Goal: Task Accomplishment & Management: Use online tool/utility

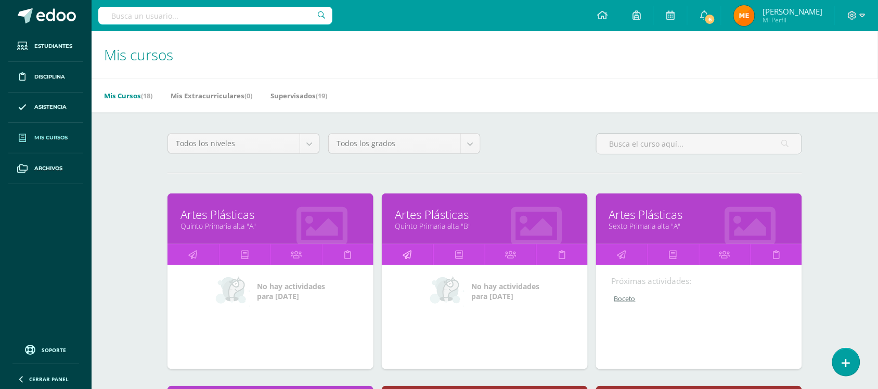
click at [408, 252] on icon at bounding box center [407, 254] width 9 height 20
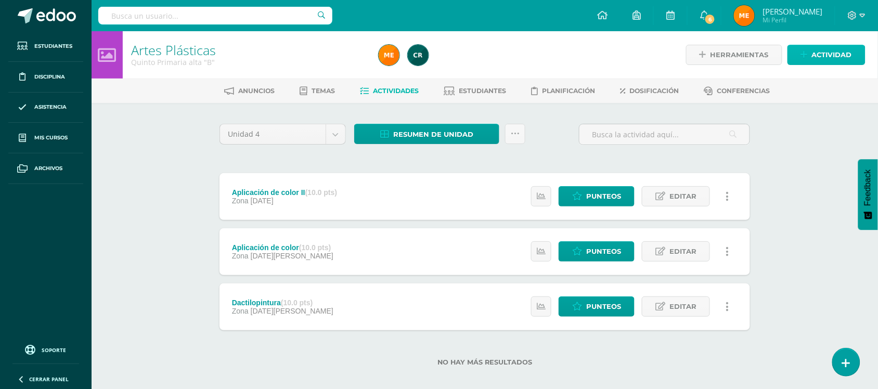
click at [817, 56] on span "Actividad" at bounding box center [832, 54] width 40 height 19
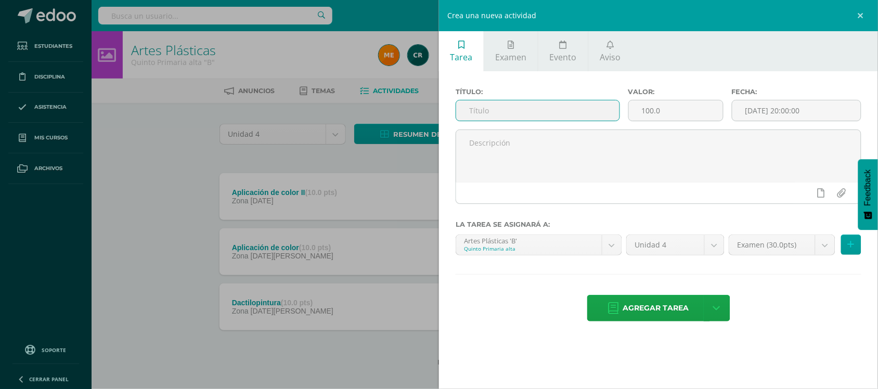
click at [485, 112] on input "text" at bounding box center [537, 110] width 163 height 20
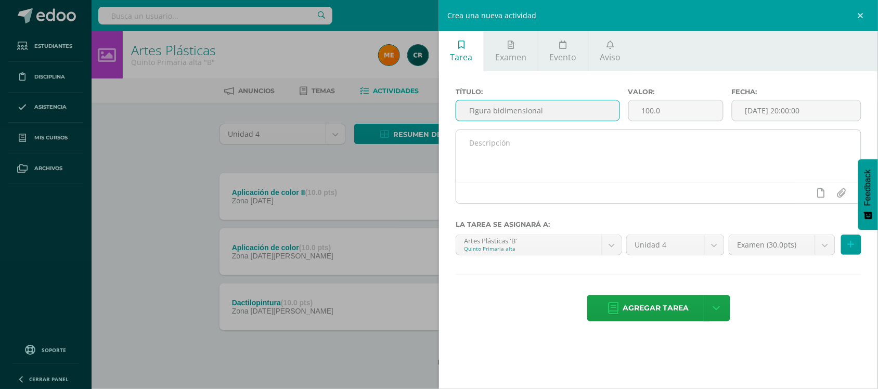
type input "Figura bidimensional"
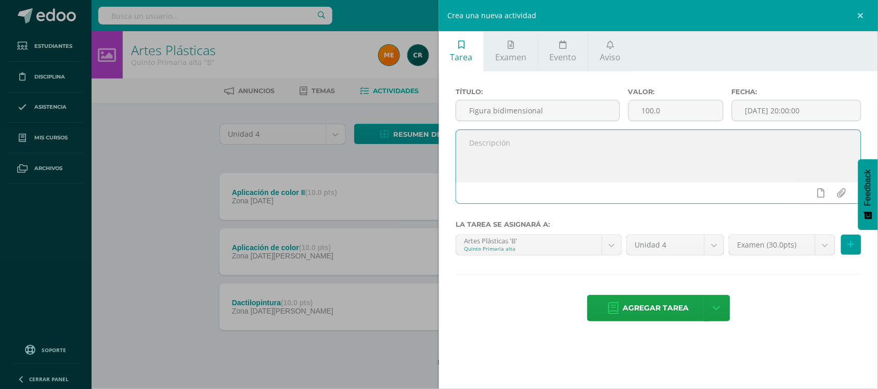
click at [497, 162] on textarea at bounding box center [658, 156] width 405 height 52
click at [466, 145] on textarea "Desarrollo de tema +Ejercicio 2D" at bounding box center [658, 156] width 405 height 52
drag, startPoint x: 533, startPoint y: 159, endPoint x: 448, endPoint y: 136, distance: 88.8
click at [448, 136] on div "Título: Figura bidimensional Valor: 100.0 Fecha: 2025-09-11 20:00:00 +Desarroll…" at bounding box center [658, 205] width 439 height 269
type textarea "+Desarrollo de tema +Ejercicio 2D"
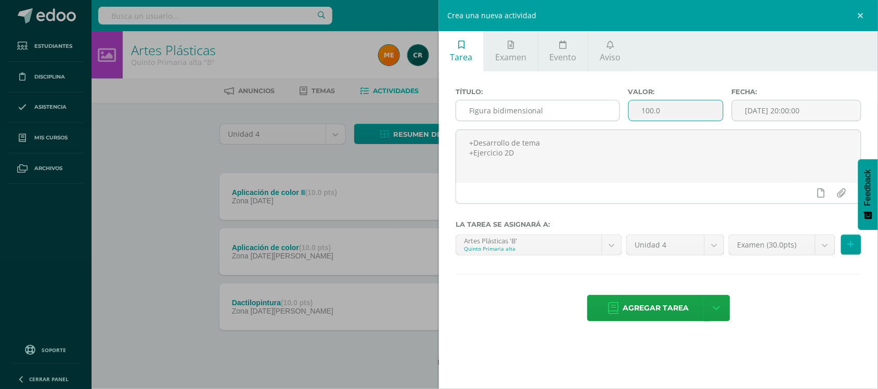
drag, startPoint x: 680, startPoint y: 118, endPoint x: 614, endPoint y: 122, distance: 66.2
click at [614, 122] on div "Título: Figura bidimensional Valor: 100.0 Fecha: 2025-09-11 20:00:00" at bounding box center [658, 109] width 414 height 42
type input "10"
click at [827, 252] on body "Estudiantes Disciplina Asistencia Mis cursos Archivos Soporte Centro de ayuda Ú…" at bounding box center [439, 199] width 878 height 399
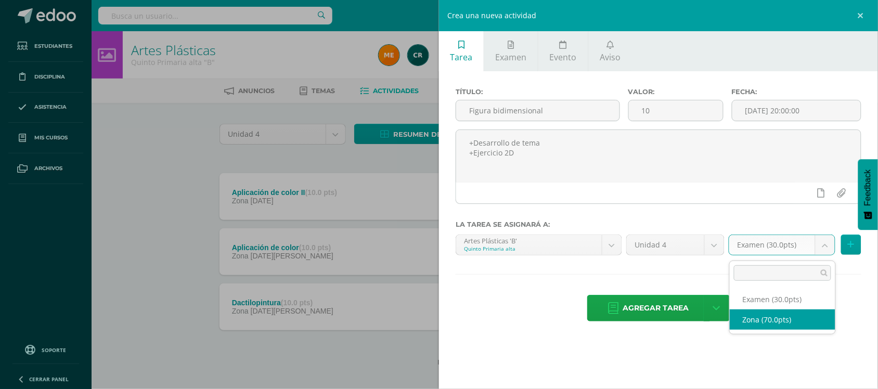
select select "107768"
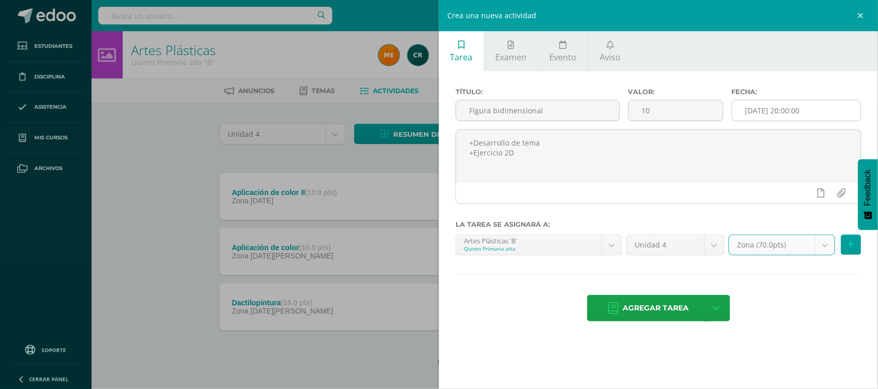
click at [800, 120] on input "[DATE] 20:00:00" at bounding box center [796, 110] width 128 height 20
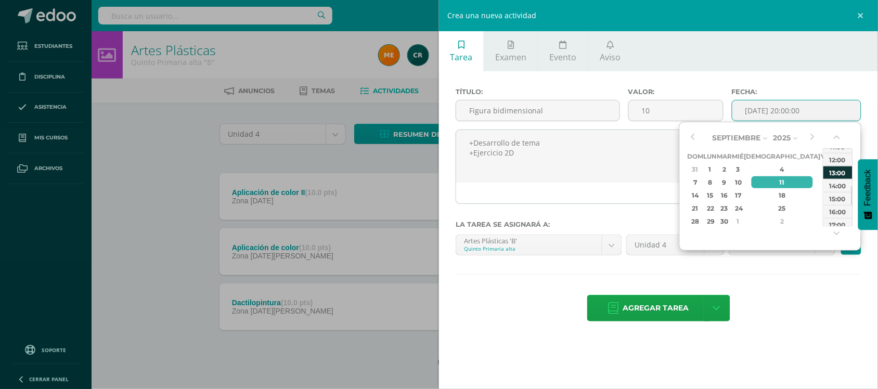
click at [845, 173] on div "13:00" at bounding box center [837, 172] width 29 height 13
type input "2025-09-11 13:00"
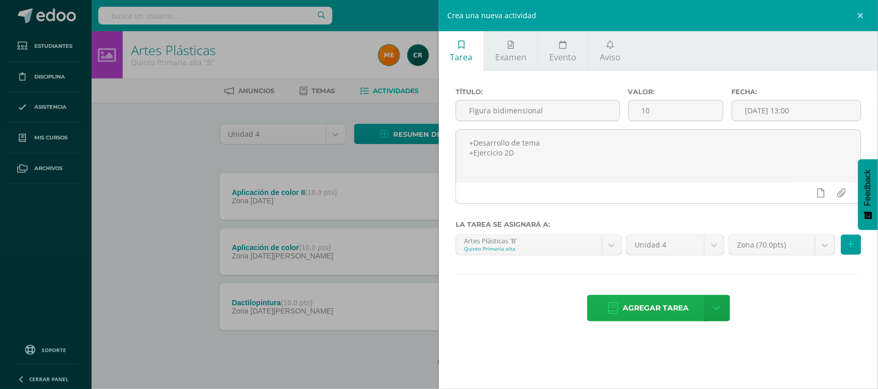
click at [653, 308] on span "Agregar tarea" at bounding box center [656, 307] width 66 height 25
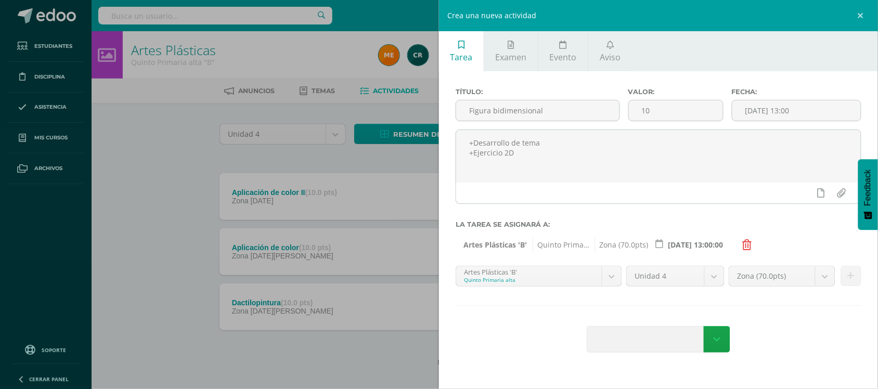
click at [302, 151] on div "Crea una nueva actividad Tarea Examen Evento Aviso Título: Figura bidimensional…" at bounding box center [439, 194] width 878 height 389
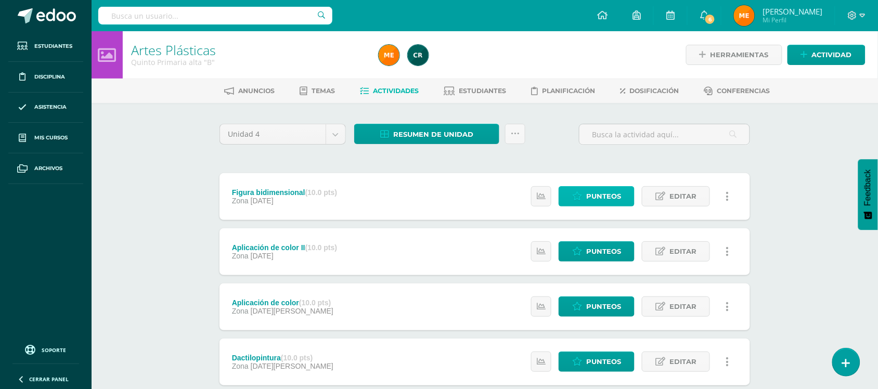
click at [601, 191] on span "Punteos" at bounding box center [603, 196] width 35 height 19
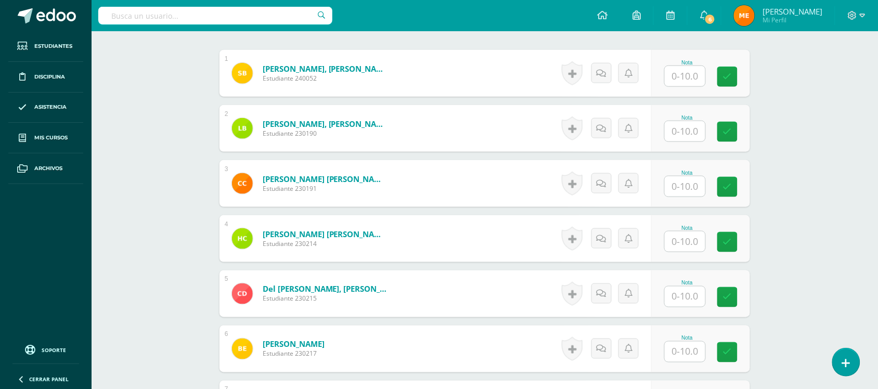
scroll to position [331, 0]
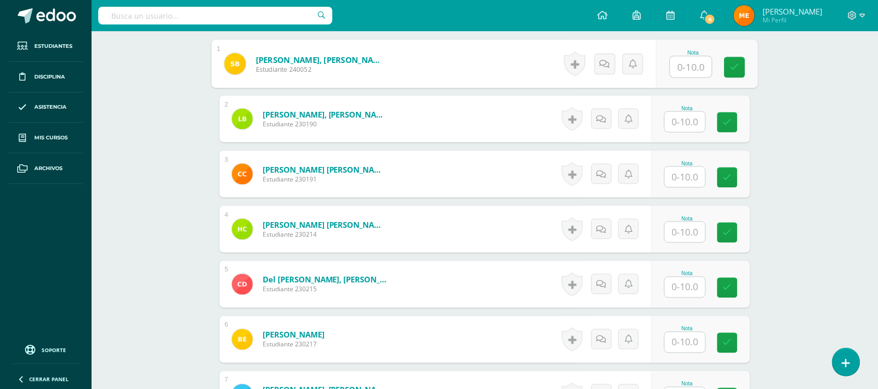
click at [684, 64] on input "text" at bounding box center [691, 67] width 42 height 21
click at [679, 182] on input "text" at bounding box center [684, 177] width 41 height 20
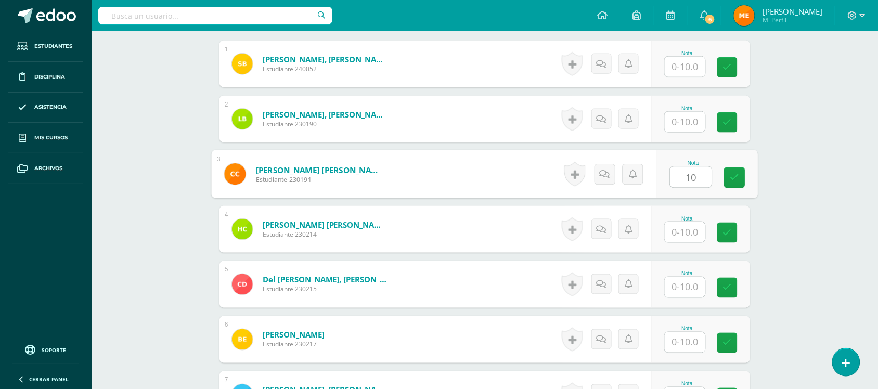
type input "10"
click at [684, 277] on input "text" at bounding box center [684, 287] width 41 height 20
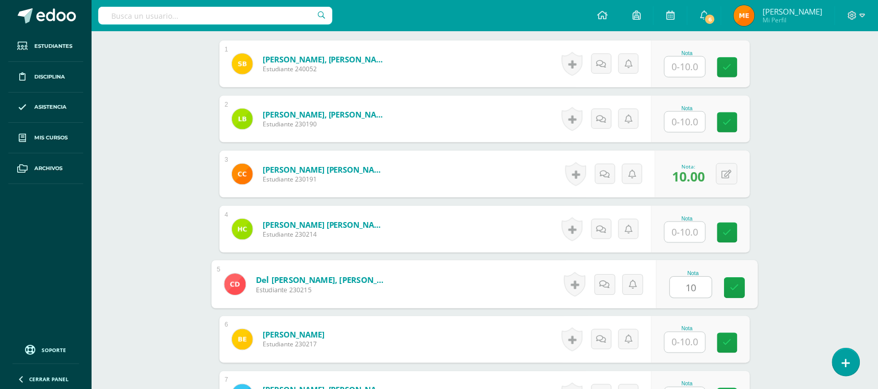
type input "10"
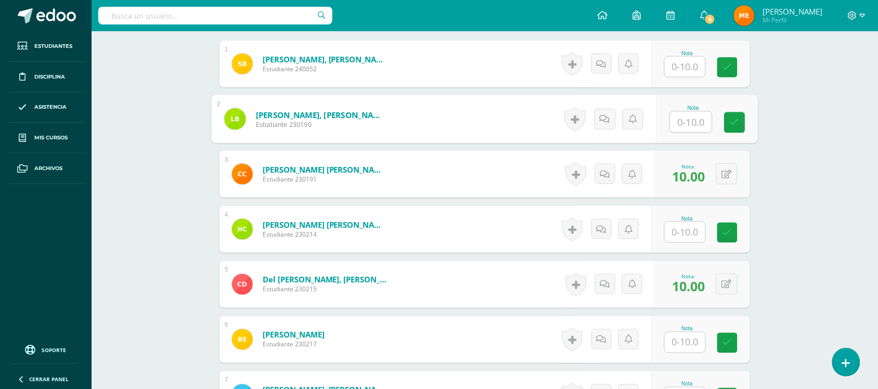
click at [690, 126] on input "text" at bounding box center [691, 122] width 42 height 21
type input "10"
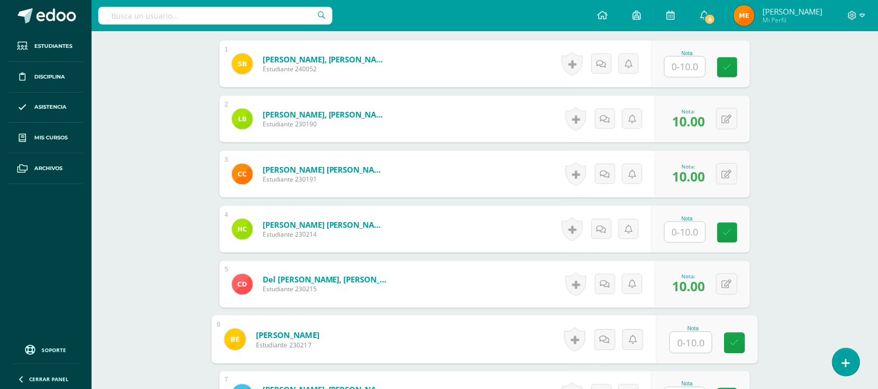
click at [685, 347] on input "text" at bounding box center [691, 342] width 42 height 21
type input "10"
click at [679, 237] on input "text" at bounding box center [684, 232] width 41 height 20
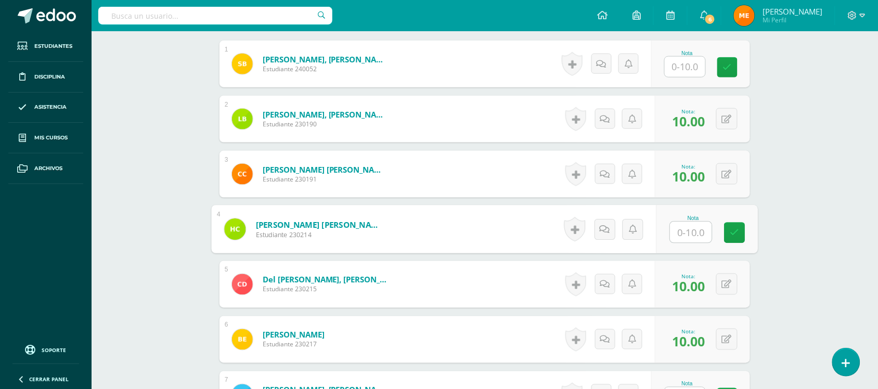
click at [690, 61] on input "text" at bounding box center [684, 67] width 41 height 20
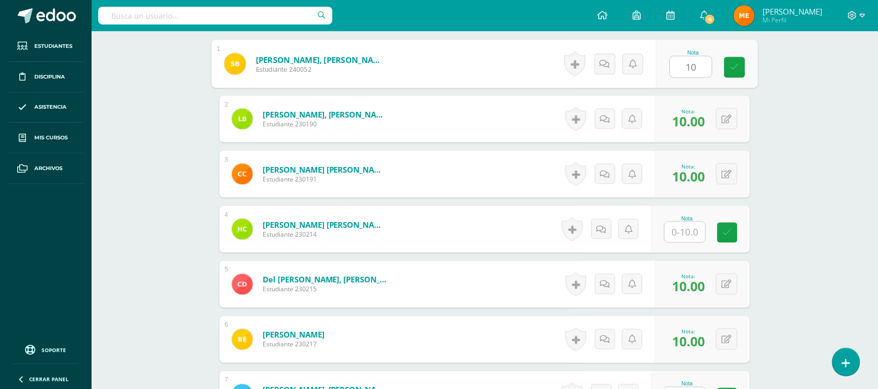
type input "10"
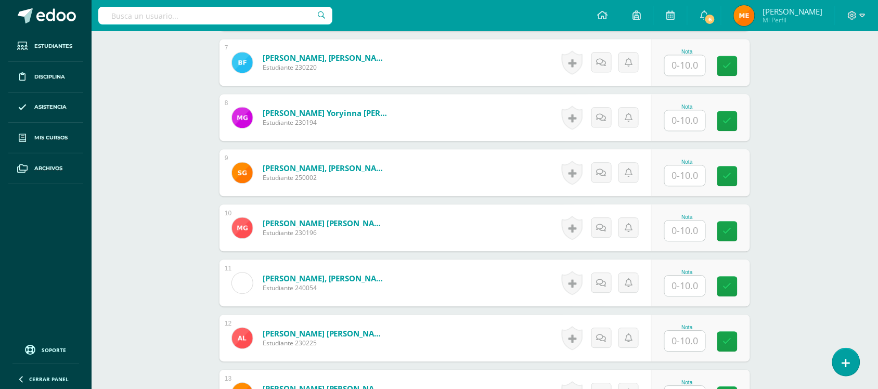
scroll to position [663, 0]
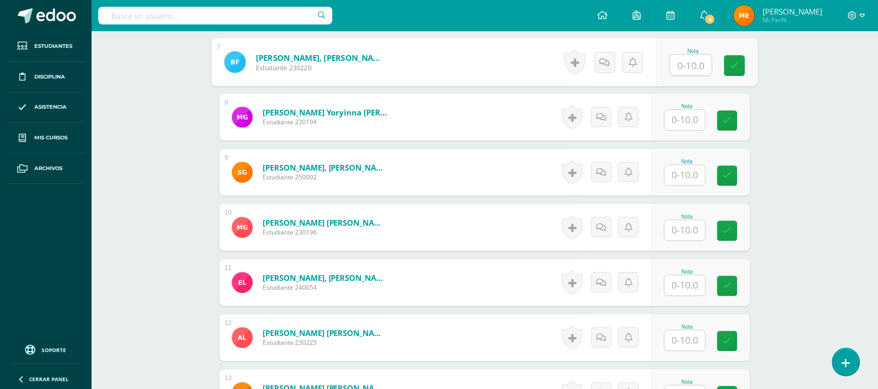
click at [688, 69] on input "text" at bounding box center [691, 65] width 42 height 21
type input "10"
click at [784, 113] on div "Artes Plásticas Quinto Primaria alta "B" Herramientas Detalle de asistencias Ac…" at bounding box center [485, 89] width 786 height 1443
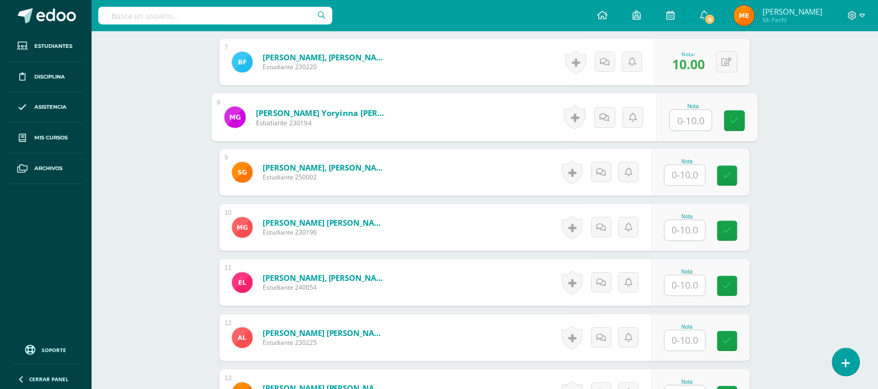
click at [689, 122] on input "text" at bounding box center [691, 120] width 42 height 21
type input "10"
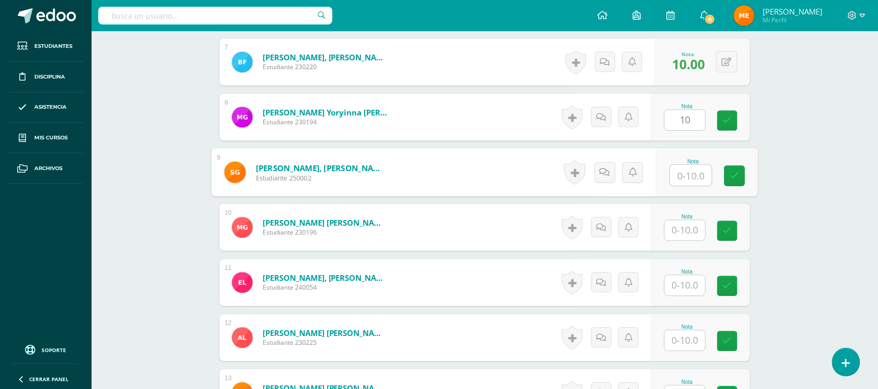
click at [698, 172] on input "text" at bounding box center [691, 175] width 42 height 21
type input "10"
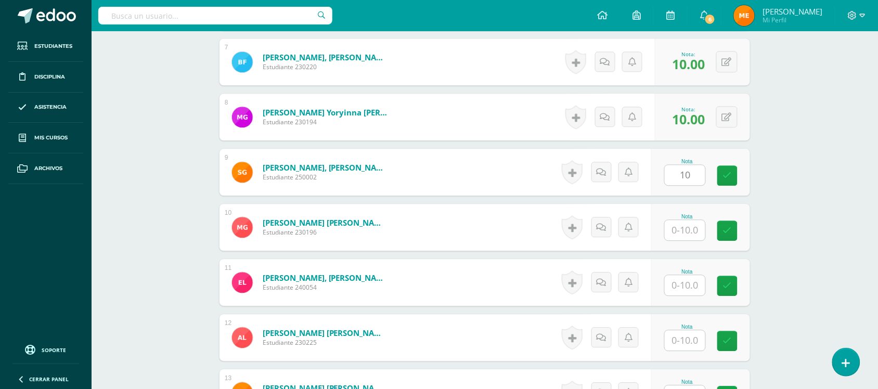
click at [750, 186] on div "¿Estás seguro que quieres eliminar esta actividad? Esto borrará la actividad y …" at bounding box center [484, 124] width 539 height 1329
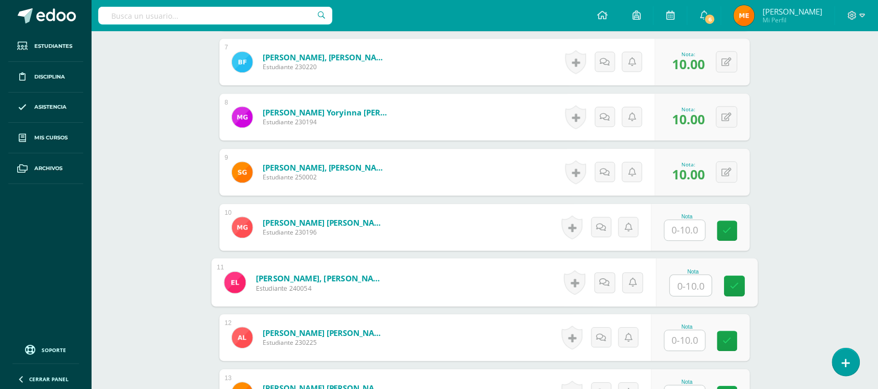
click at [681, 288] on input "text" at bounding box center [691, 285] width 42 height 21
type input "10"
click at [815, 256] on div "Artes Plásticas Quinto Primaria alta "B" Herramientas Detalle de asistencias Ac…" at bounding box center [485, 89] width 786 height 1443
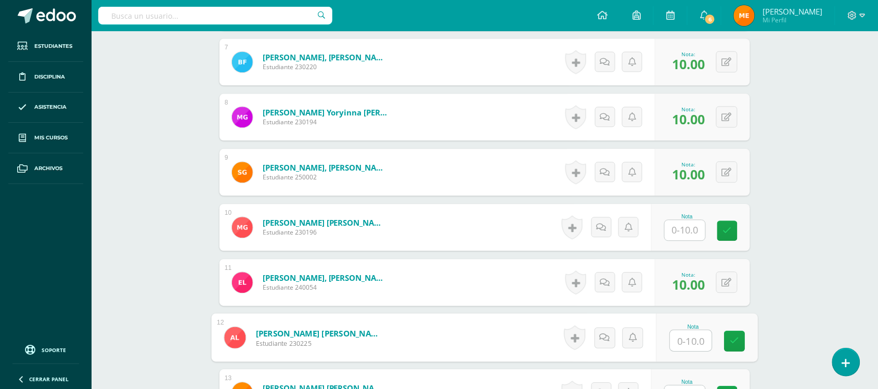
click at [680, 340] on input "text" at bounding box center [691, 340] width 42 height 21
type input "10"
click at [864, 254] on div "Artes Plásticas Quinto Primaria alta "B" Herramientas Detalle de asistencias Ac…" at bounding box center [485, 89] width 786 height 1443
click at [700, 224] on input "text" at bounding box center [684, 230] width 41 height 20
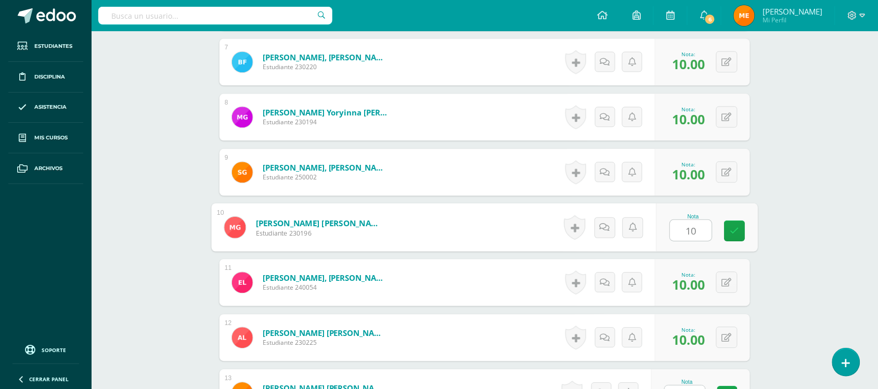
type input "10"
click at [836, 219] on div "Artes Plásticas Quinto Primaria alta "B" Herramientas Detalle de asistencias Ac…" at bounding box center [485, 89] width 786 height 1443
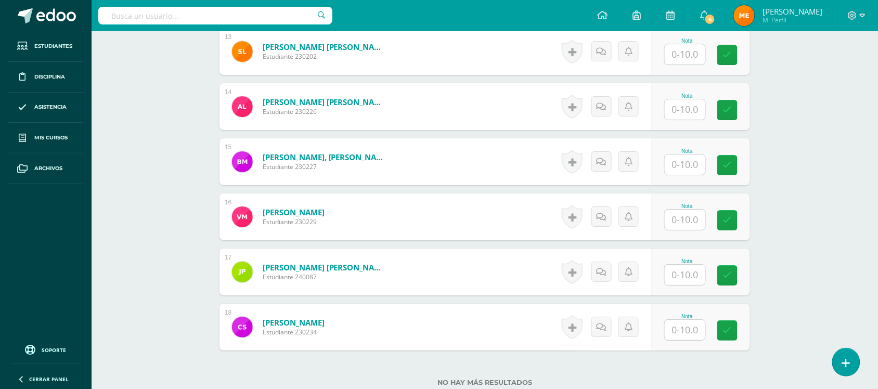
scroll to position [1005, 0]
click at [689, 322] on input "text" at bounding box center [684, 329] width 41 height 20
type input "0"
click at [601, 329] on icon at bounding box center [604, 326] width 10 height 9
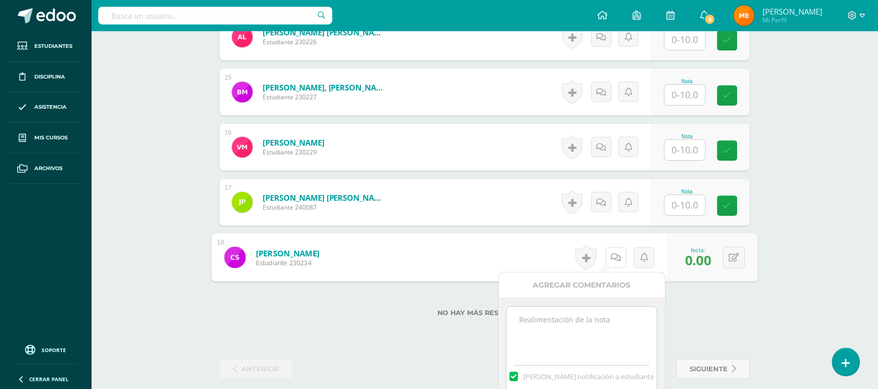
scroll to position [1075, 0]
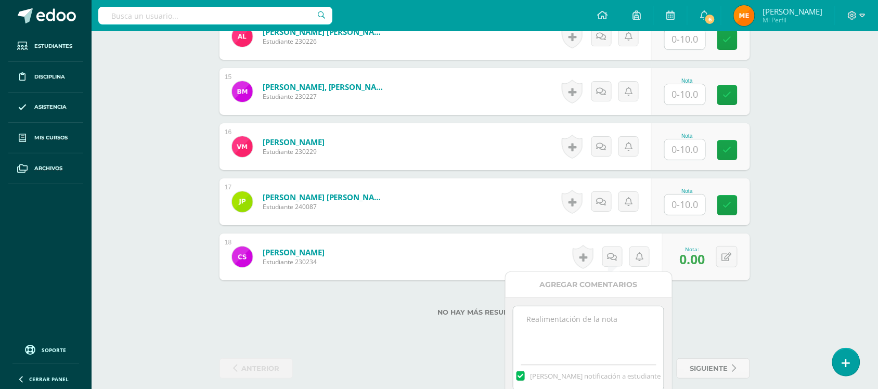
click at [564, 347] on textarea at bounding box center [588, 332] width 150 height 52
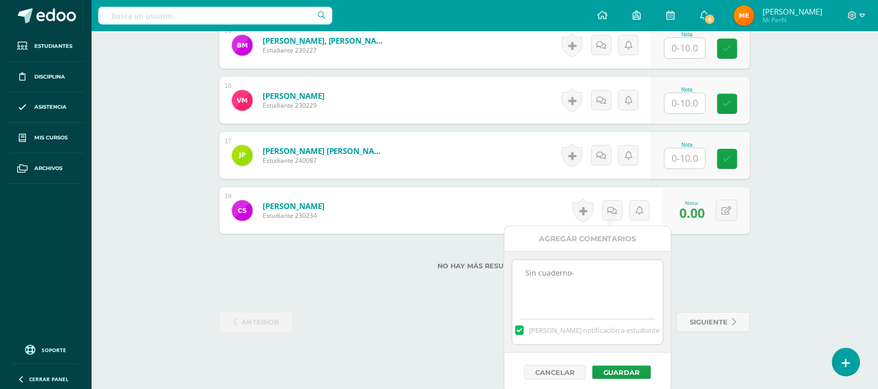
scroll to position [1124, 0]
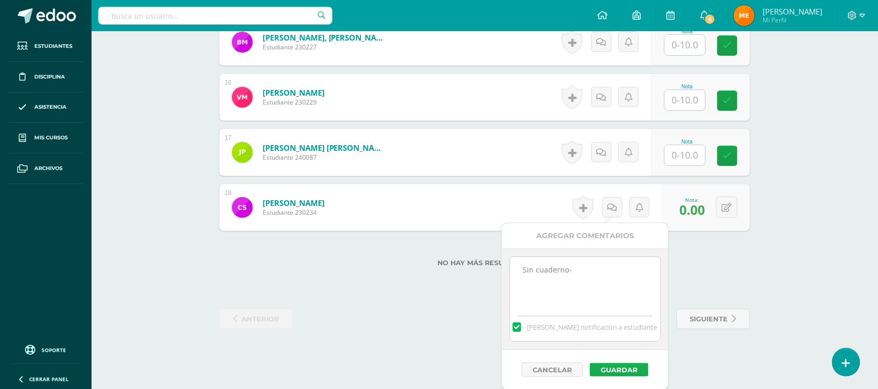
type textarea "Sin cuaderno-"
click at [620, 365] on button "Guardar" at bounding box center [619, 370] width 59 height 14
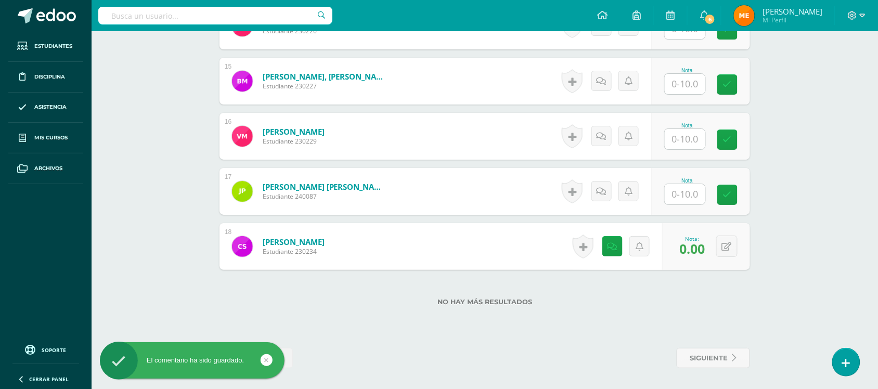
scroll to position [1085, 0]
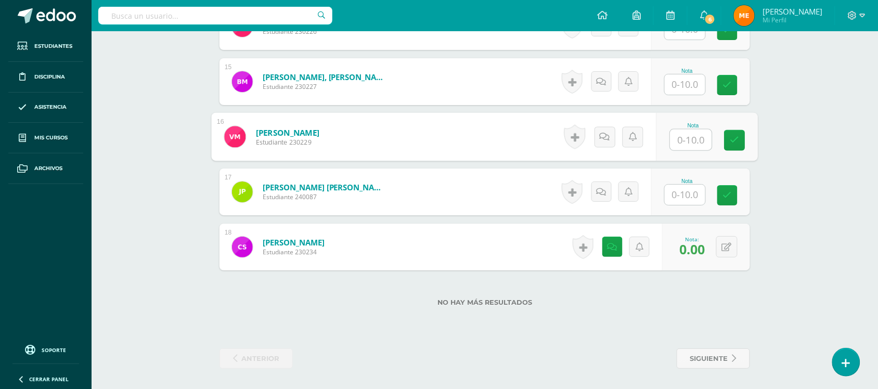
click at [697, 148] on input "text" at bounding box center [691, 139] width 42 height 21
type input "10"
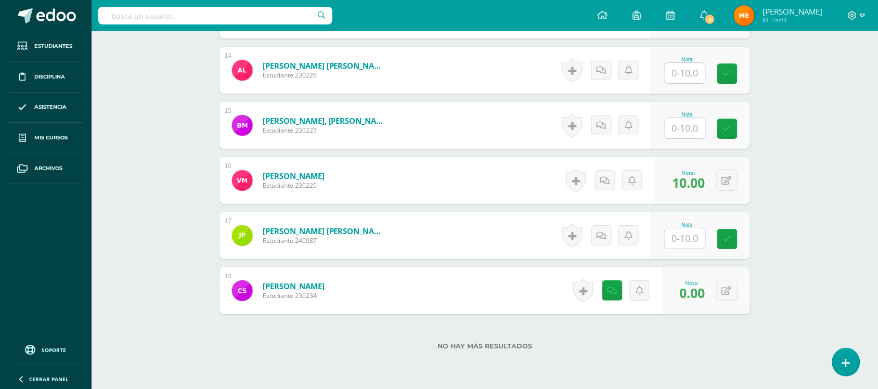
scroll to position [1040, 0]
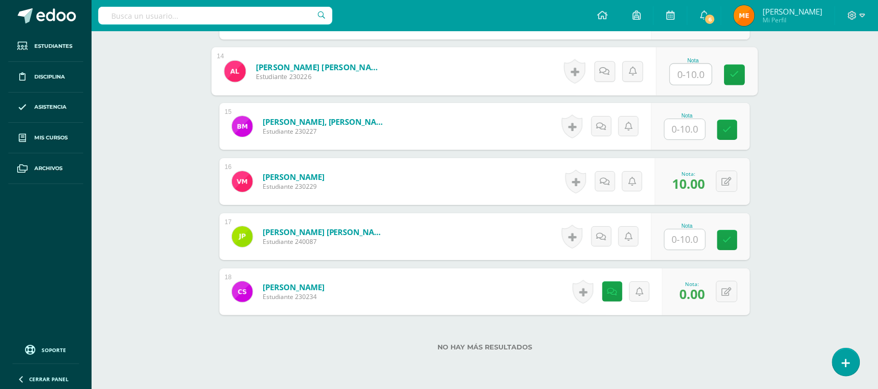
click at [692, 71] on input "text" at bounding box center [691, 74] width 42 height 21
type input "10"
click at [682, 123] on input "text" at bounding box center [684, 129] width 41 height 20
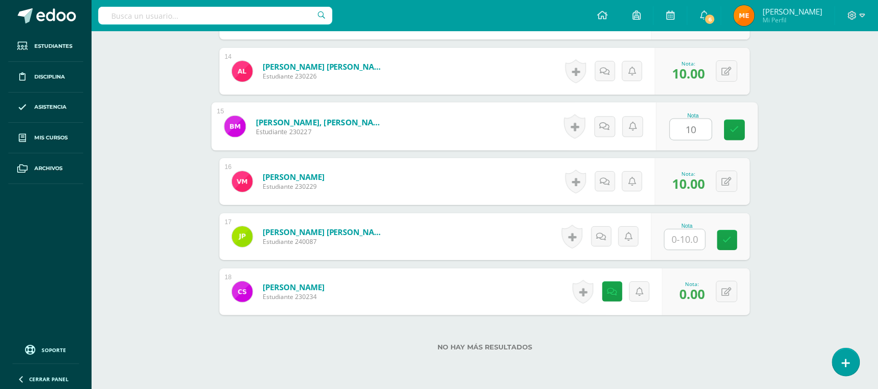
type input "10"
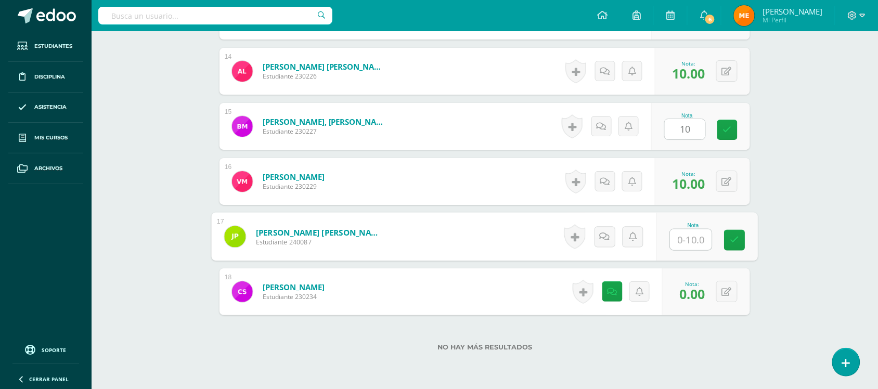
click at [679, 237] on input "text" at bounding box center [691, 239] width 42 height 21
type input "5"
click at [612, 234] on link at bounding box center [604, 236] width 21 height 21
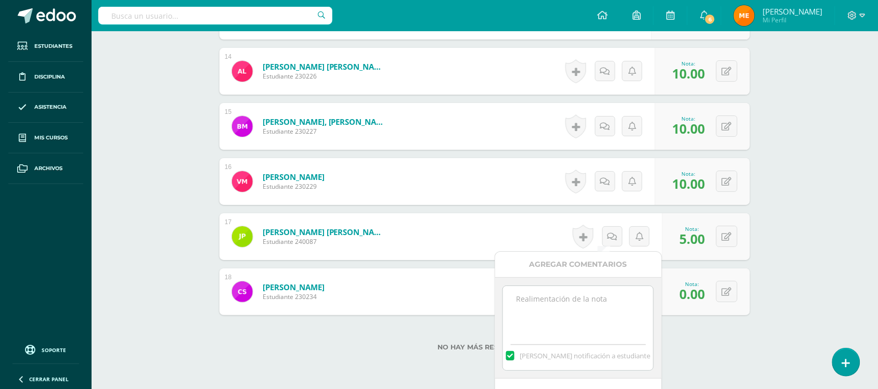
click at [583, 327] on textarea at bounding box center [578, 312] width 150 height 52
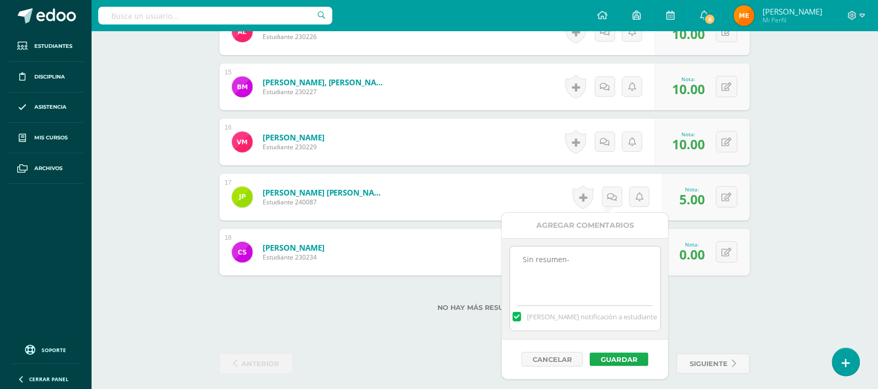
type textarea "Sin resumen-"
click at [620, 355] on button "Guardar" at bounding box center [619, 360] width 59 height 14
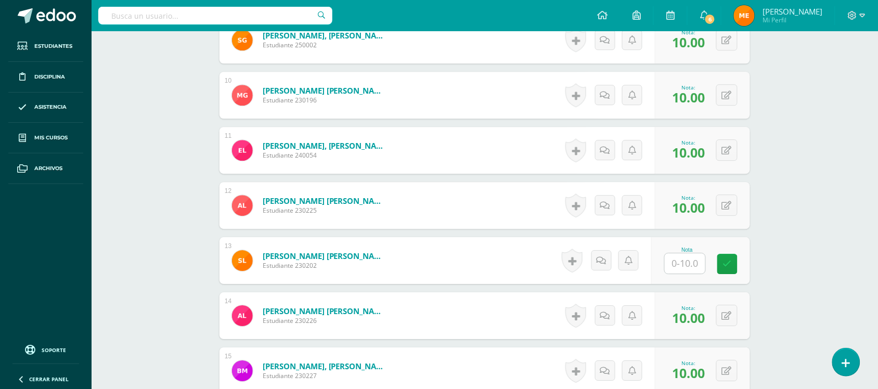
scroll to position [793, 0]
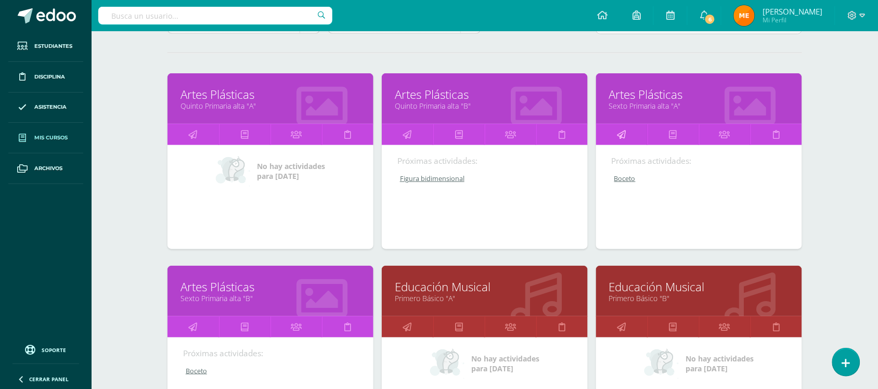
scroll to position [121, 0]
click at [617, 134] on icon at bounding box center [621, 134] width 9 height 20
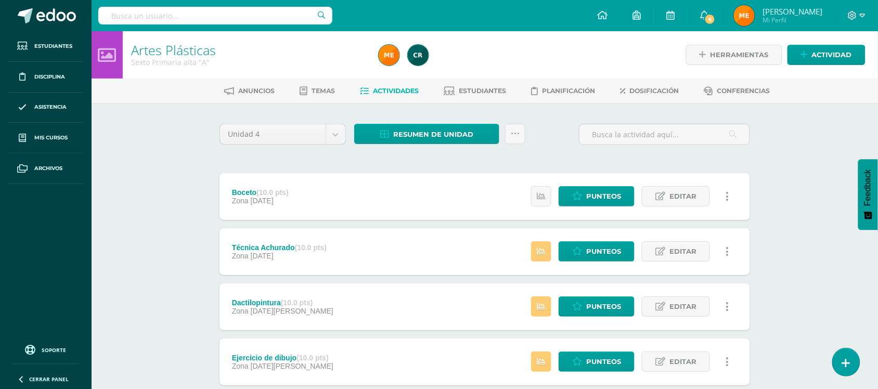
scroll to position [120, 0]
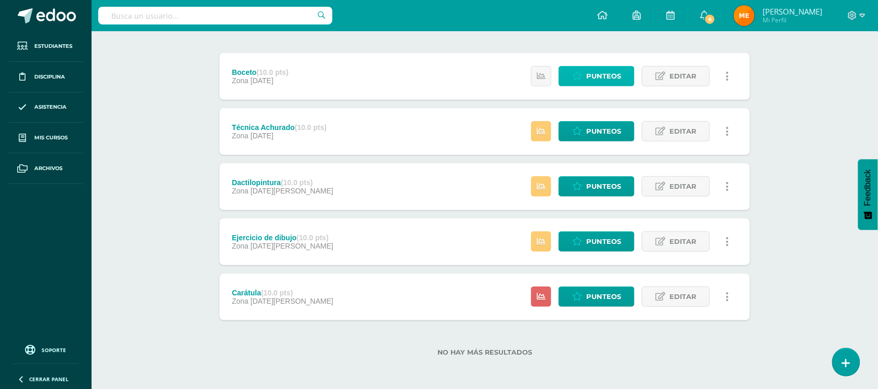
click at [606, 71] on span "Punteos" at bounding box center [603, 76] width 35 height 19
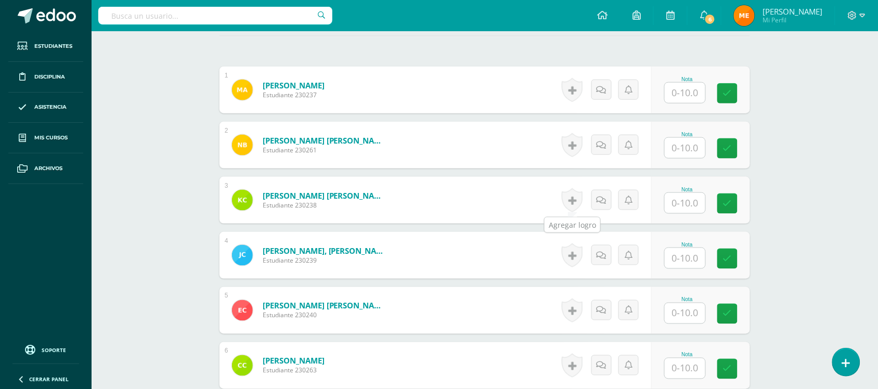
scroll to position [315, 0]
click at [675, 97] on input "text" at bounding box center [684, 92] width 41 height 20
type input "2"
type input "8"
click at [602, 86] on icon at bounding box center [604, 89] width 10 height 9
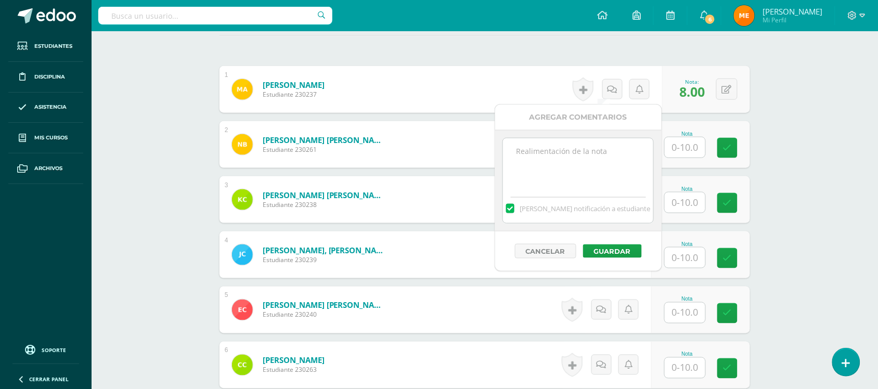
click at [607, 144] on textarea at bounding box center [578, 164] width 150 height 52
type textarea "tamaño requerido-"
click at [612, 251] on button "Guardar" at bounding box center [612, 251] width 59 height 14
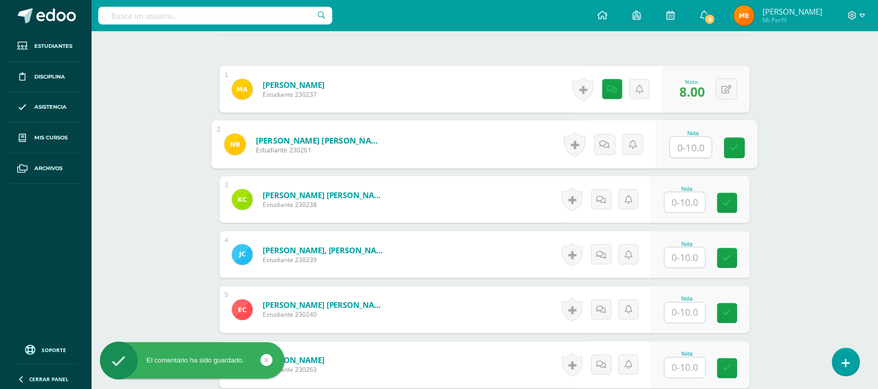
click at [679, 149] on input "text" at bounding box center [691, 147] width 42 height 21
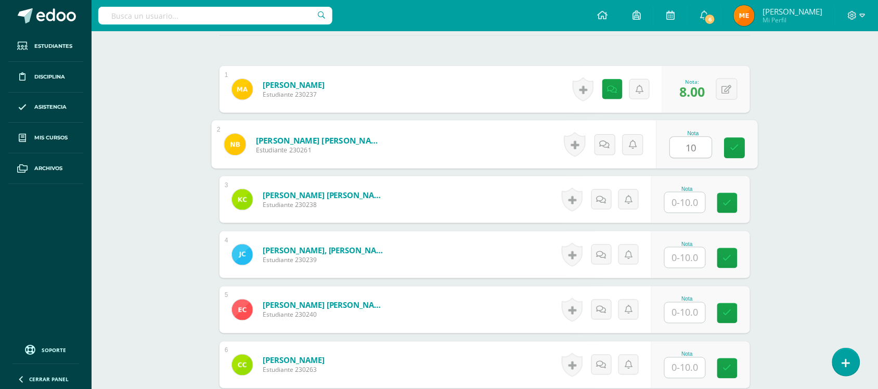
type input "10"
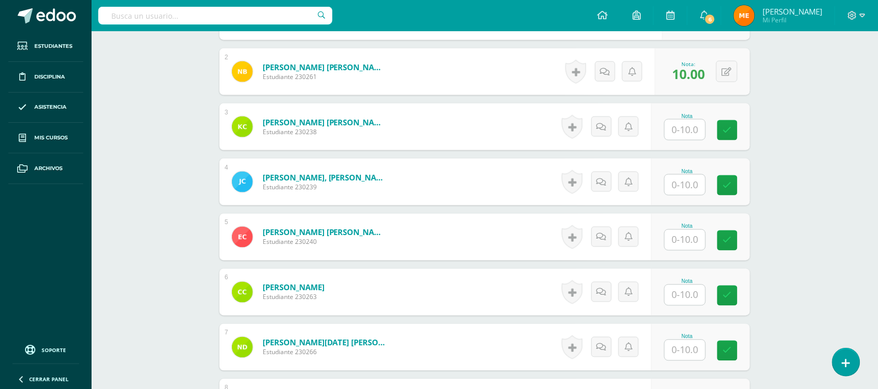
scroll to position [388, 0]
click at [687, 190] on input "text" at bounding box center [691, 184] width 42 height 21
click at [680, 241] on input "text" at bounding box center [691, 239] width 42 height 21
type input "10"
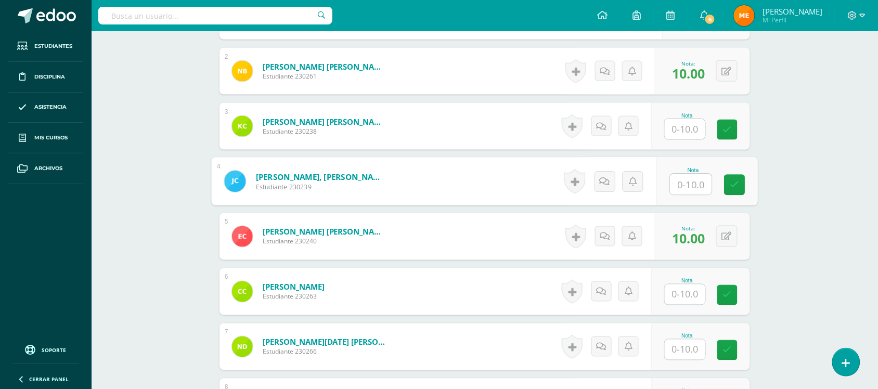
click at [676, 182] on input "text" at bounding box center [691, 184] width 42 height 21
type input "8"
click at [615, 169] on div "Historial de actividad No hay historial para esta actividad Agregar Comentarios…" at bounding box center [605, 181] width 94 height 47
click at [606, 176] on link at bounding box center [612, 181] width 20 height 20
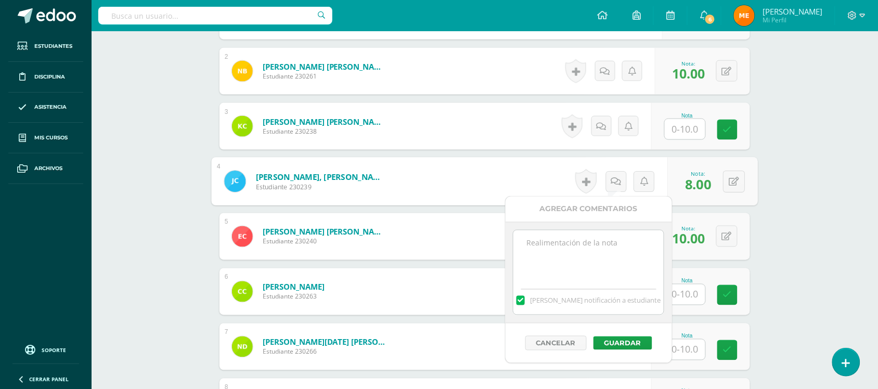
click at [616, 247] on textarea at bounding box center [588, 256] width 150 height 52
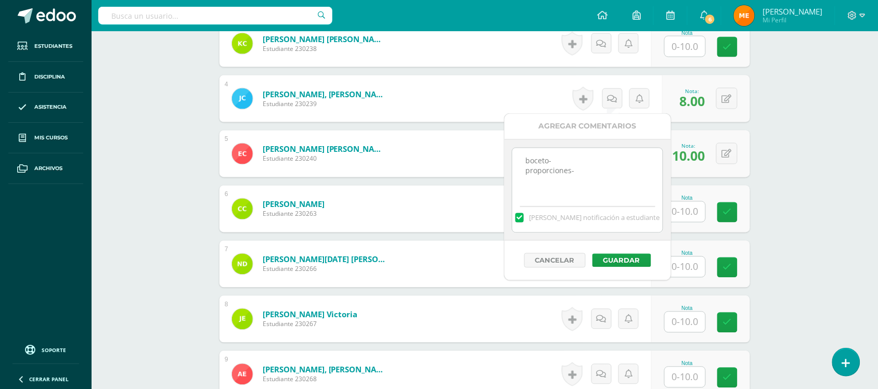
scroll to position [472, 0]
type textarea "boceto- proporciones-"
click at [631, 260] on button "Guardar" at bounding box center [619, 260] width 59 height 14
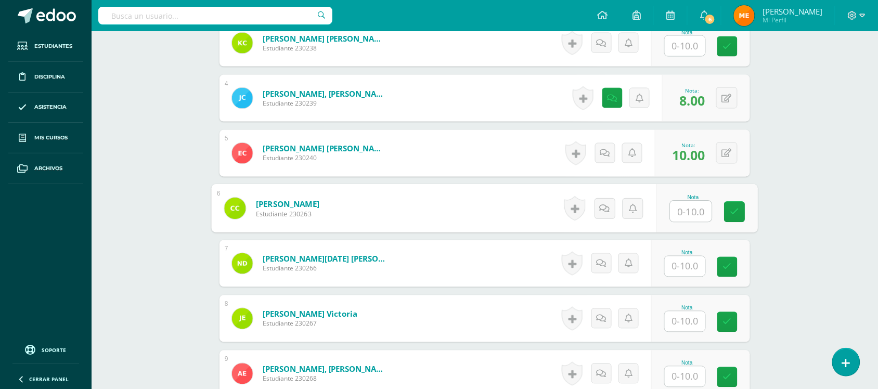
click at [693, 207] on input "text" at bounding box center [691, 211] width 42 height 21
type input "10"
click at [805, 146] on div "Artes Plásticas Sexto Primaria alta "A" Herramientas Detalle de asistencias Act…" at bounding box center [485, 396] width 786 height 1673
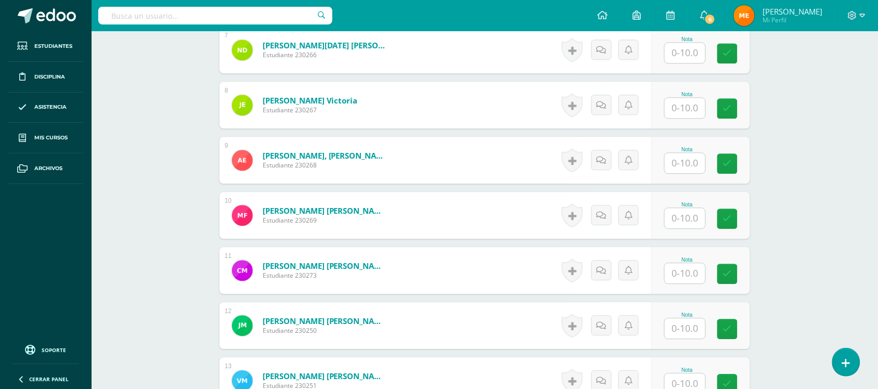
scroll to position [684, 0]
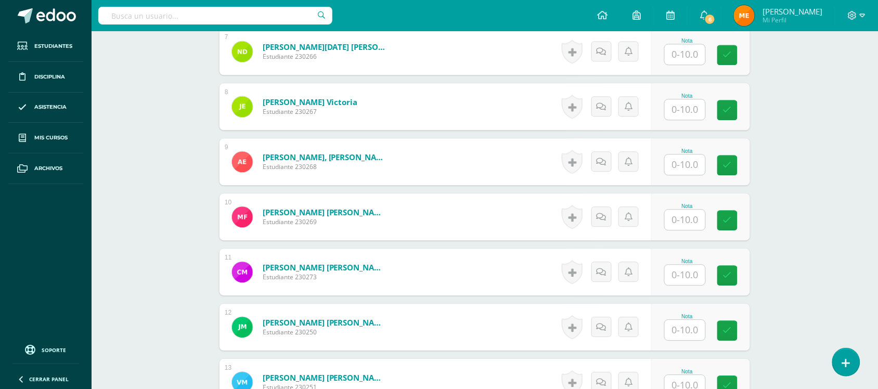
click at [694, 61] on input "text" at bounding box center [684, 54] width 41 height 20
type input "8"
click at [607, 47] on icon at bounding box center [604, 51] width 10 height 9
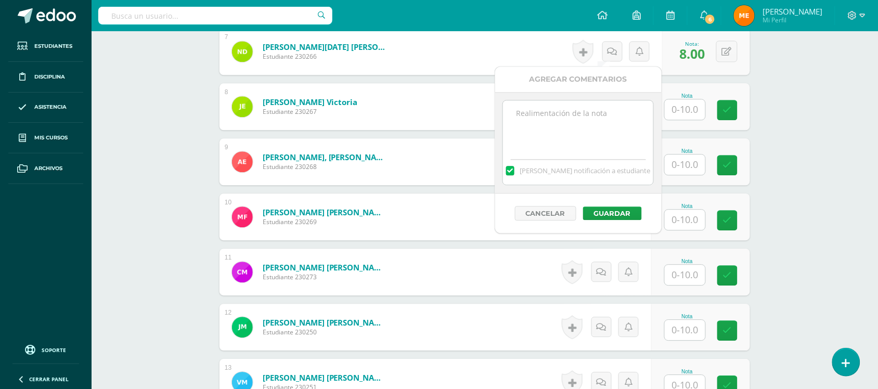
click at [592, 101] on textarea at bounding box center [578, 126] width 150 height 52
type textarea "tamaño requerido-"
click at [614, 215] on button "Guardar" at bounding box center [612, 213] width 59 height 14
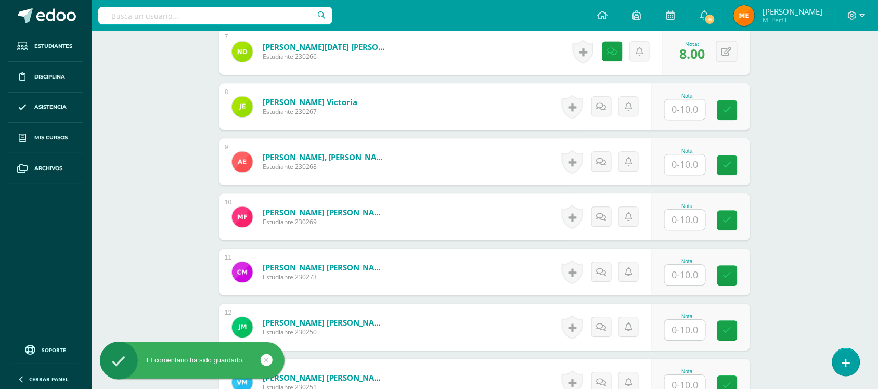
click at [850, 152] on div "Artes Plásticas Sexto Primaria alta "A" Herramientas Detalle de asistencias Act…" at bounding box center [485, 183] width 786 height 1673
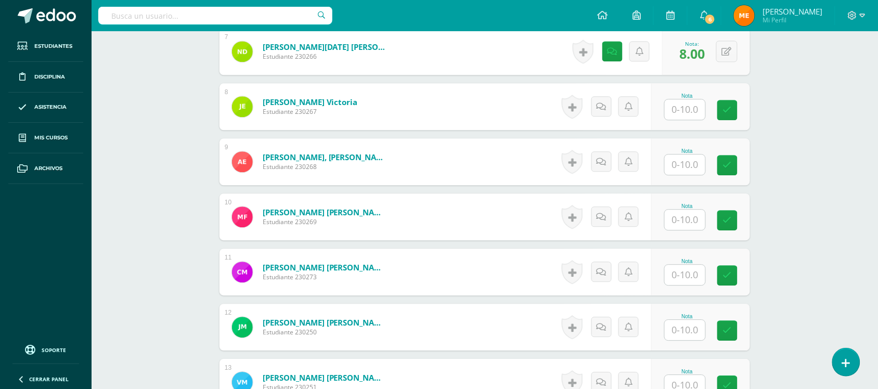
click at [840, 135] on div "Artes Plásticas Sexto Primaria alta "A" Herramientas Detalle de asistencias Act…" at bounding box center [485, 183] width 786 height 1673
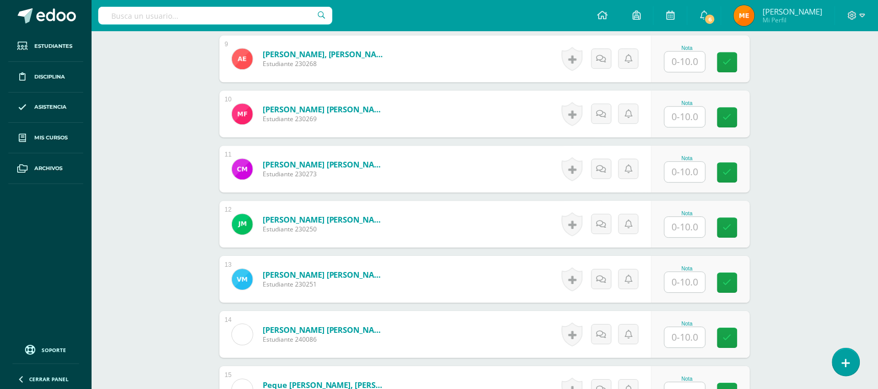
scroll to position [788, 0]
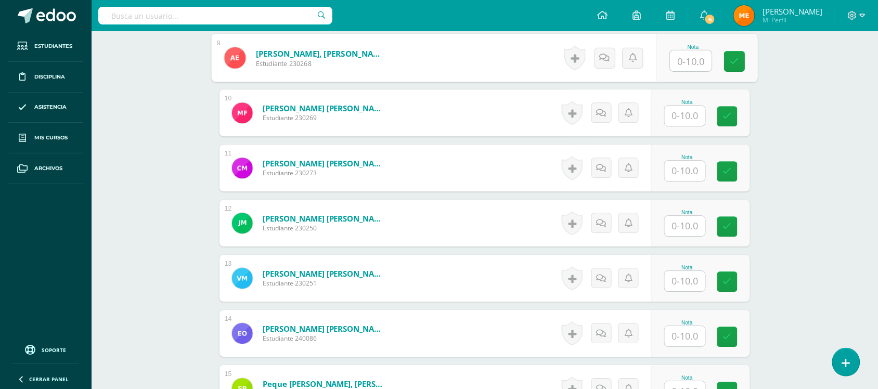
click at [682, 58] on input "text" at bounding box center [691, 60] width 42 height 21
type input "10"
click at [788, 122] on div "Artes Plásticas Sexto Primaria alta "A" Herramientas Detalle de asistencias Act…" at bounding box center [485, 79] width 786 height 1673
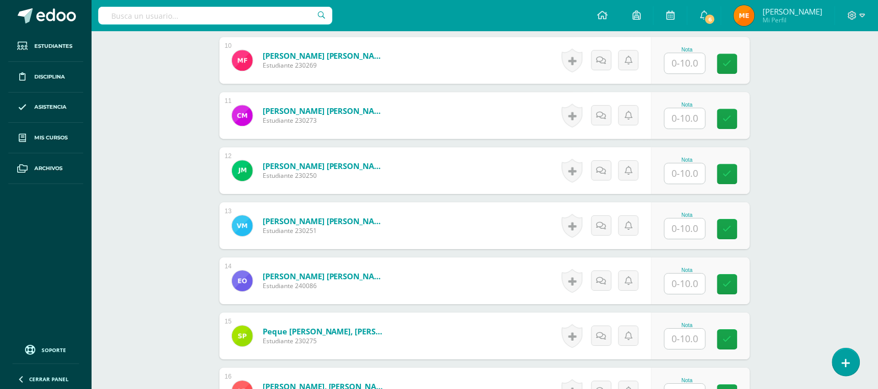
scroll to position [843, 0]
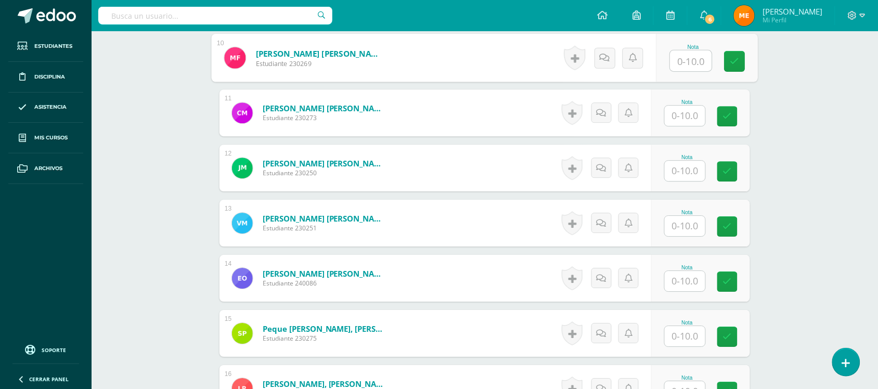
click at [684, 64] on input "text" at bounding box center [691, 60] width 42 height 21
type input "6"
click at [607, 57] on icon at bounding box center [604, 57] width 10 height 9
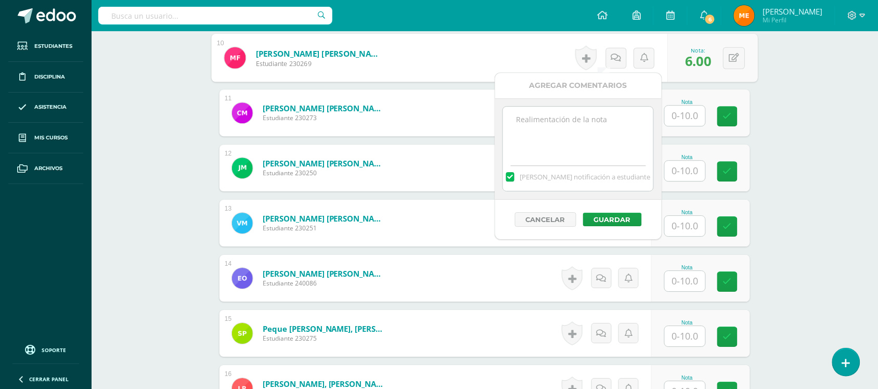
click at [606, 121] on textarea at bounding box center [578, 133] width 150 height 52
type textarea "orientación- proporción-"
click at [726, 66] on button at bounding box center [726, 57] width 21 height 21
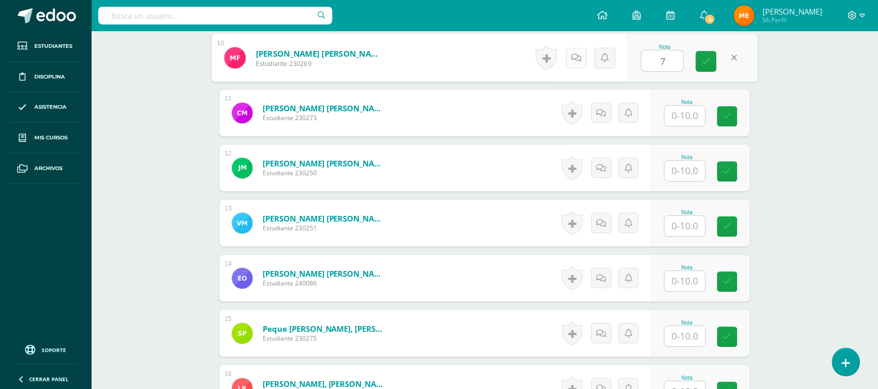
type input "7"
click at [583, 50] on link at bounding box center [576, 57] width 21 height 21
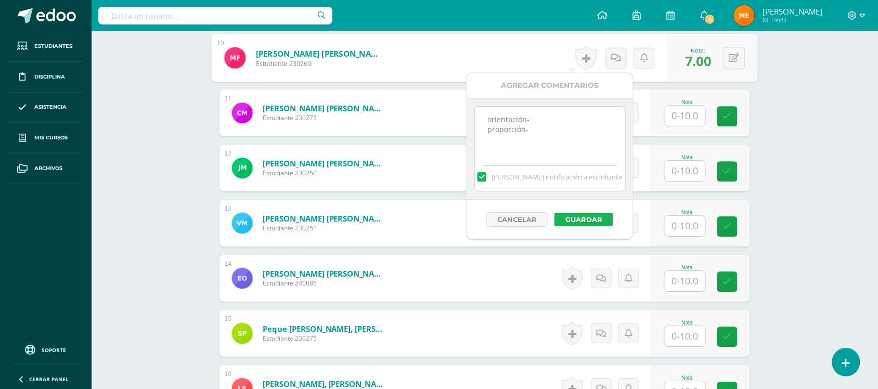
click at [593, 219] on button "Guardar" at bounding box center [583, 220] width 59 height 14
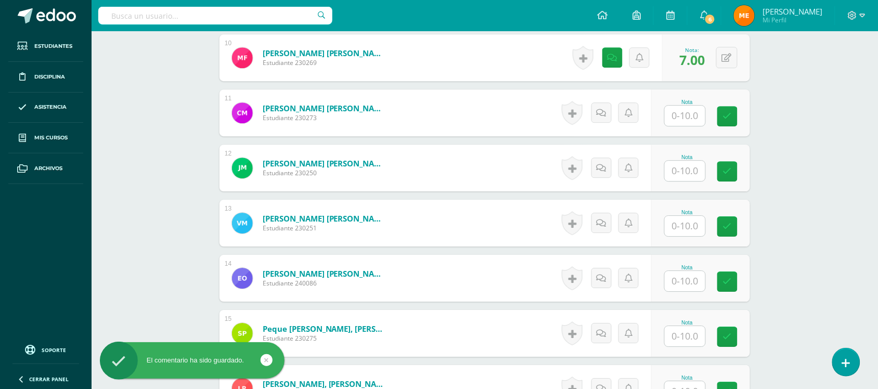
click at [679, 110] on input "text" at bounding box center [684, 116] width 41 height 20
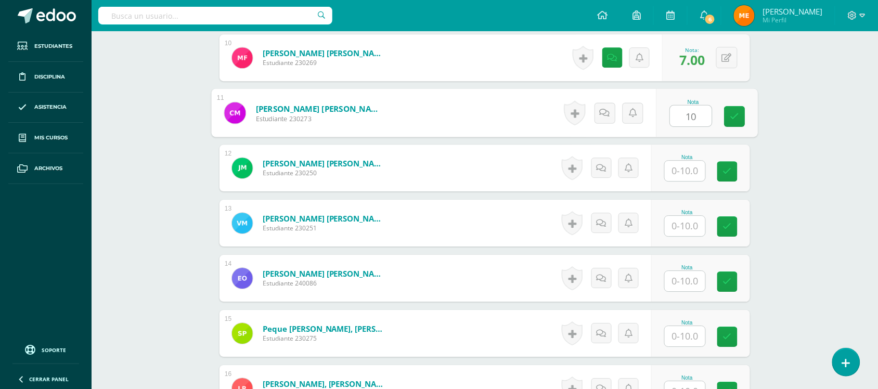
type input "10"
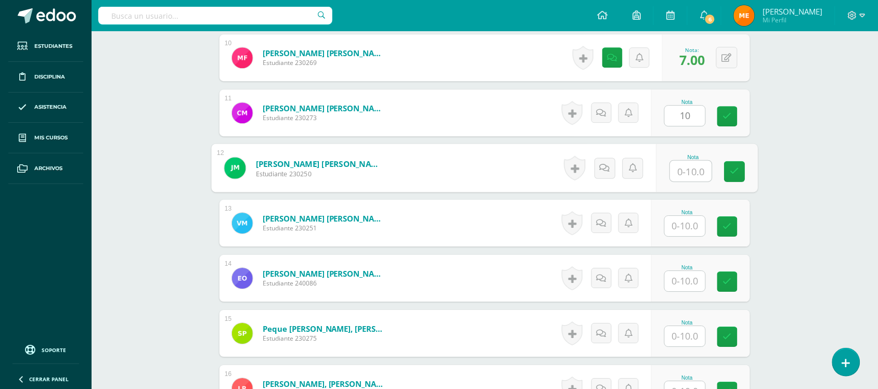
click at [688, 172] on input "text" at bounding box center [691, 171] width 42 height 21
type input "8"
click at [601, 165] on icon at bounding box center [604, 167] width 10 height 9
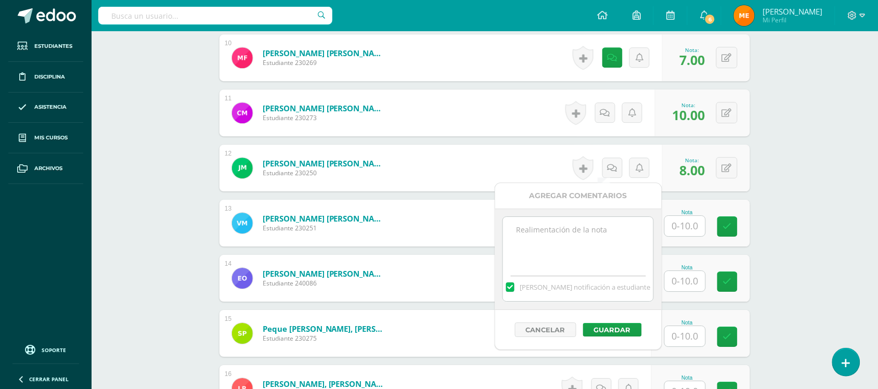
click at [607, 243] on textarea at bounding box center [578, 243] width 150 height 52
type textarea "proporciones-"
click at [620, 331] on button "Guardar" at bounding box center [612, 330] width 59 height 14
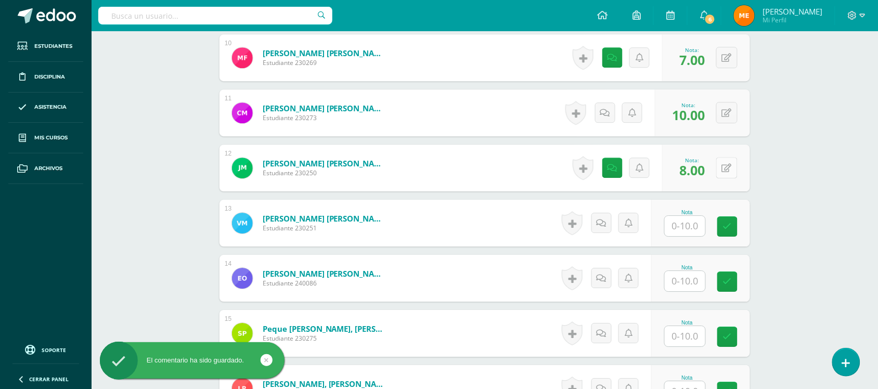
click at [731, 167] on icon at bounding box center [727, 168] width 10 height 9
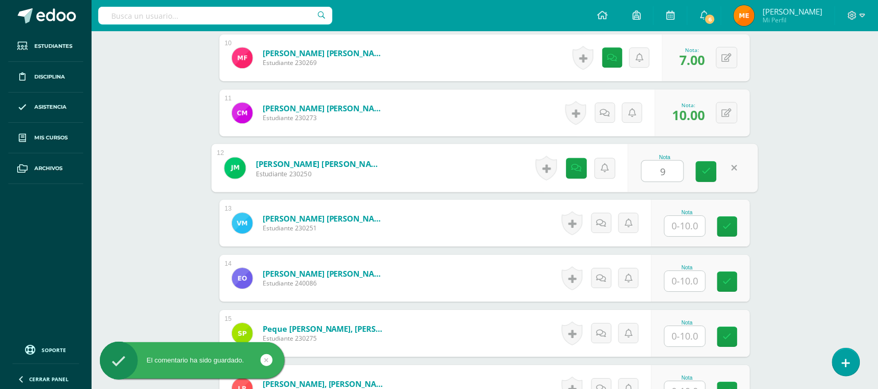
type input "9"
click at [781, 167] on div "Artes Plásticas Sexto Primaria alta "A" Herramientas Detalle de asistencias Act…" at bounding box center [485, 24] width 786 height 1673
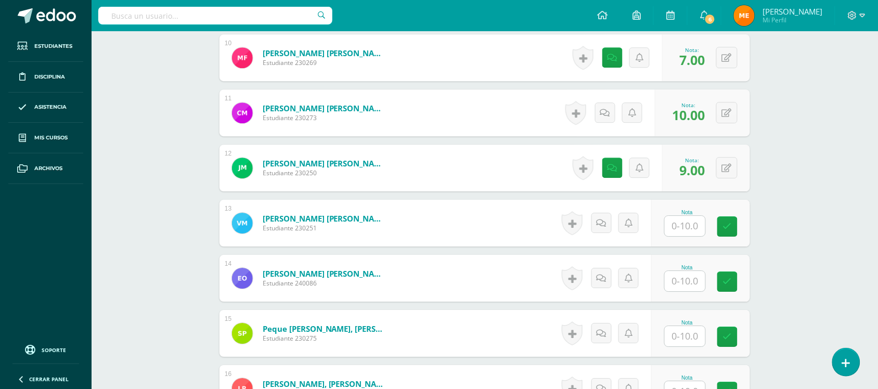
click at [687, 221] on input "text" at bounding box center [684, 226] width 41 height 20
type input "9"
click at [607, 220] on icon at bounding box center [604, 222] width 10 height 9
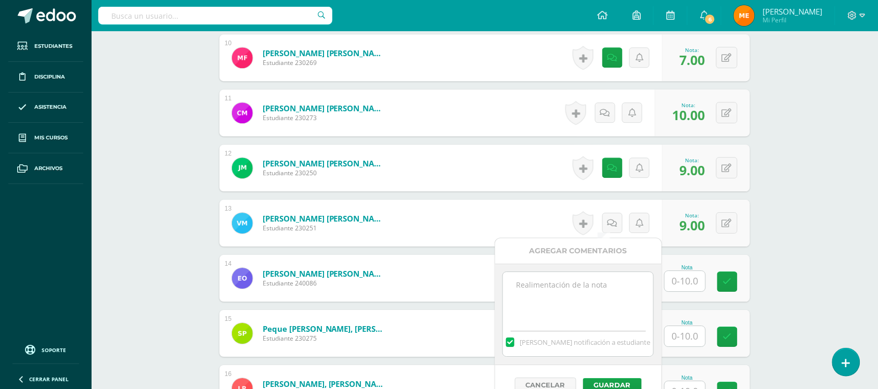
click at [598, 286] on textarea at bounding box center [578, 298] width 150 height 52
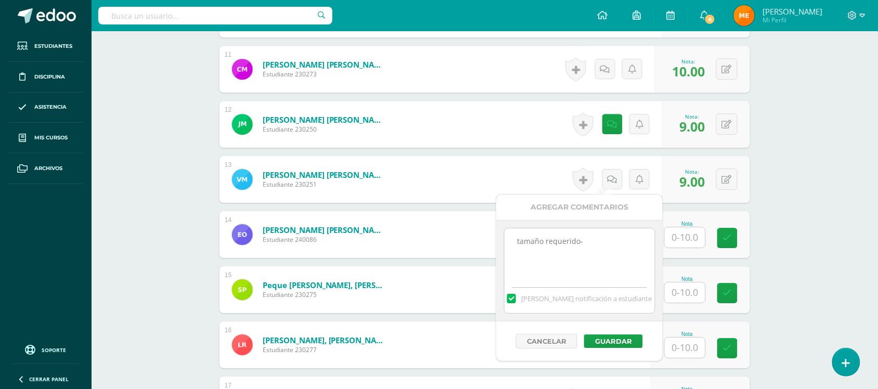
scroll to position [888, 0]
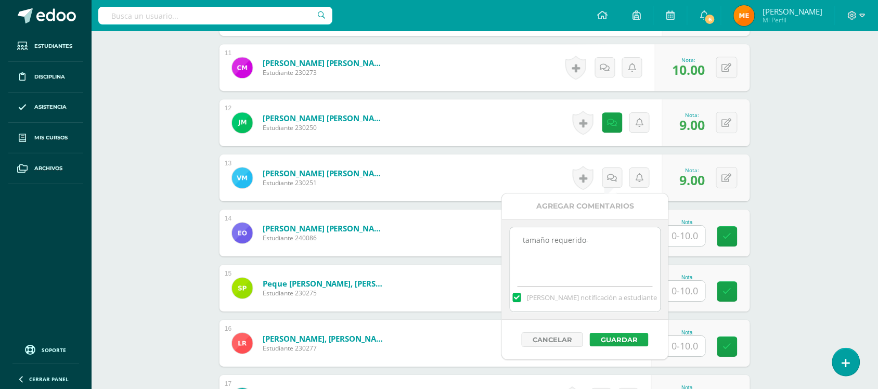
type textarea "tamaño requerido-"
click at [619, 337] on button "Guardar" at bounding box center [619, 340] width 59 height 14
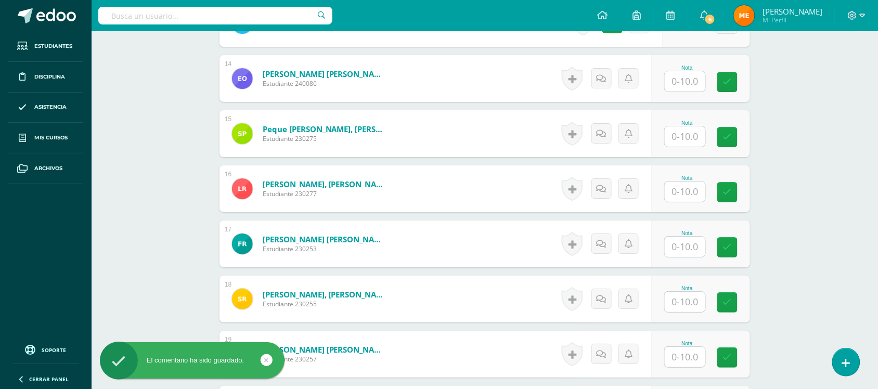
scroll to position [1046, 0]
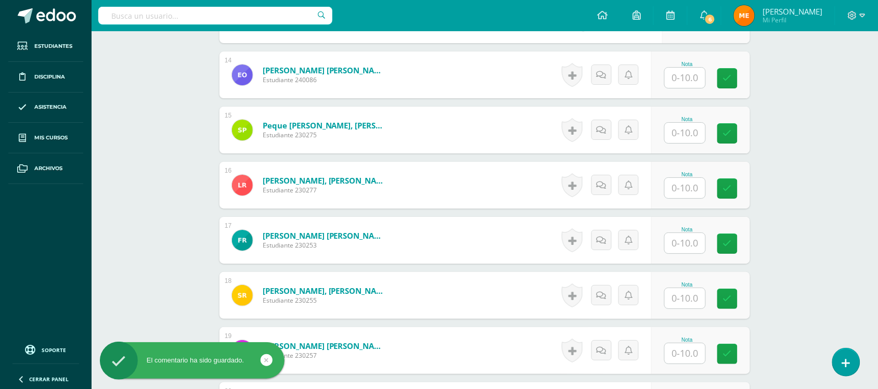
click at [690, 84] on input "text" at bounding box center [684, 78] width 41 height 20
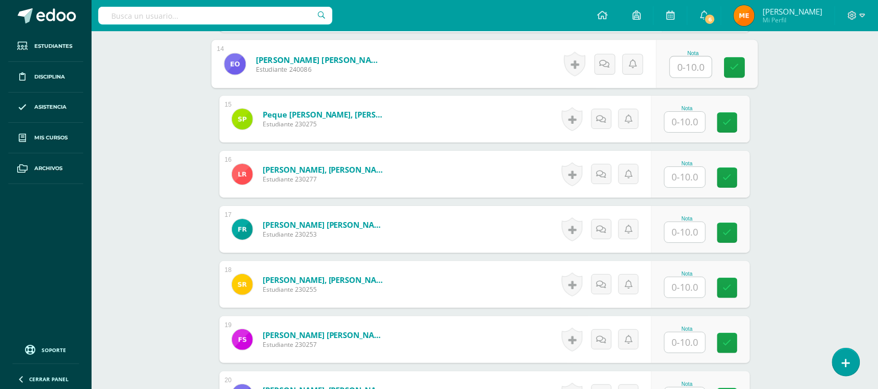
scroll to position [1058, 0]
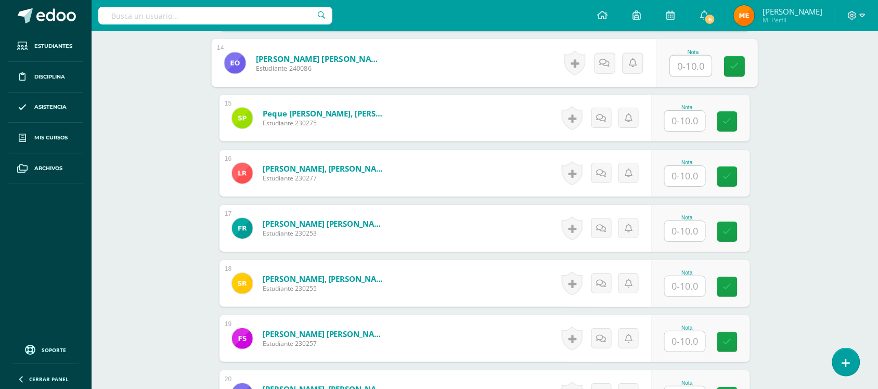
click at [690, 125] on input "text" at bounding box center [684, 121] width 41 height 20
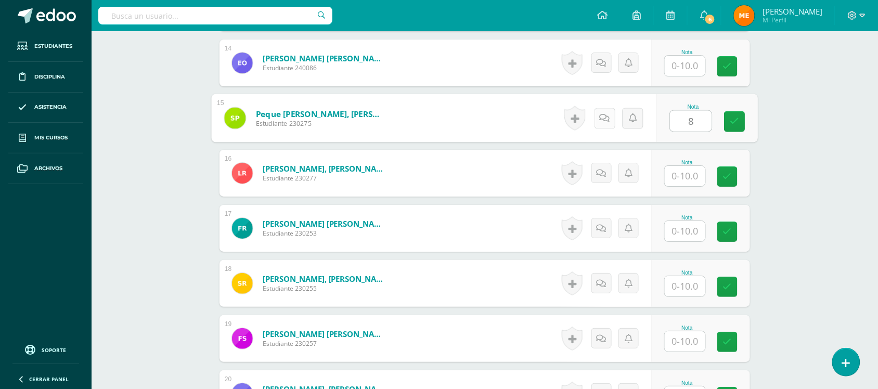
type input "8"
click at [610, 114] on link at bounding box center [604, 118] width 21 height 21
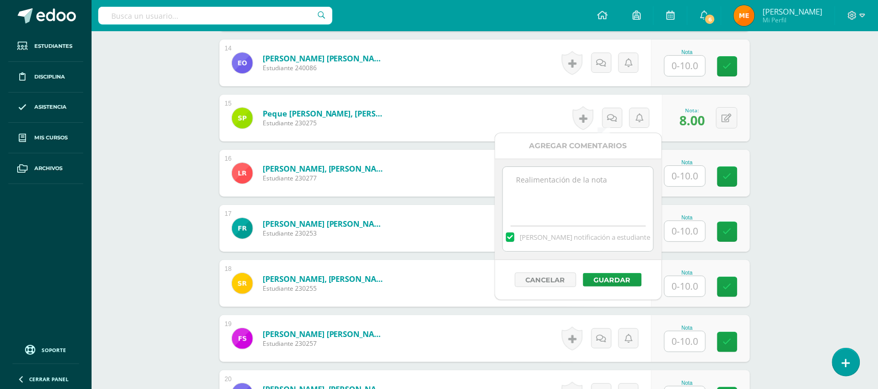
click at [583, 188] on textarea at bounding box center [578, 193] width 150 height 52
type textarea "Proporciones- bocetar bordes-"
click at [615, 277] on button "Guardar" at bounding box center [612, 280] width 59 height 14
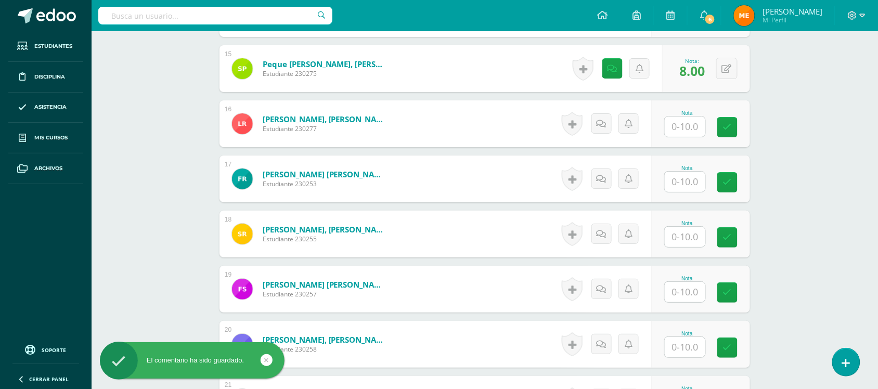
scroll to position [1108, 0]
click at [683, 131] on input "text" at bounding box center [684, 126] width 41 height 20
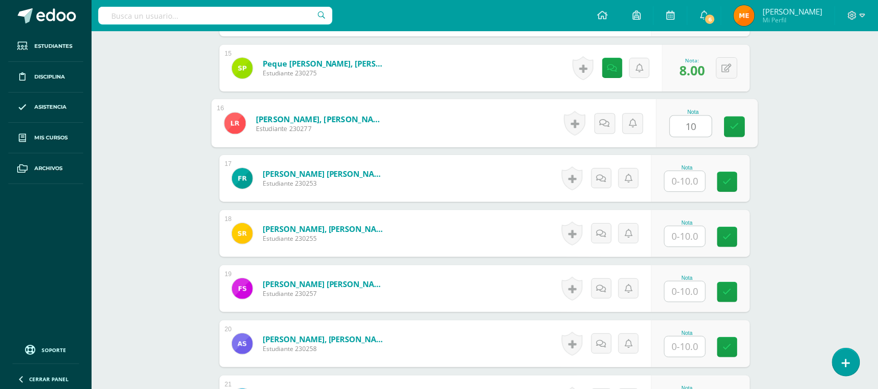
type input "10"
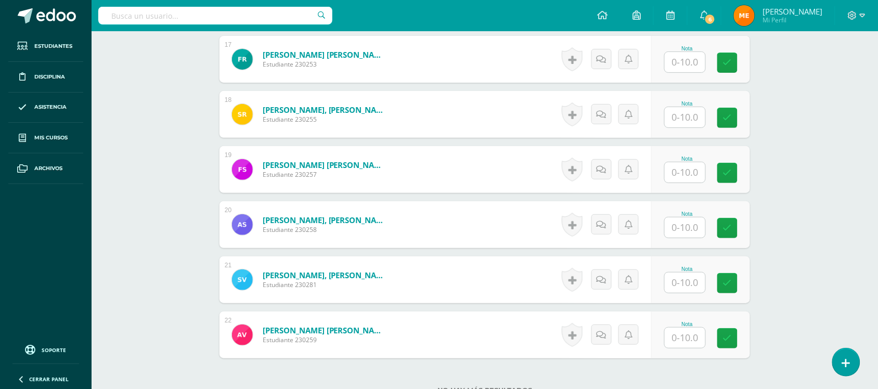
scroll to position [1228, 0]
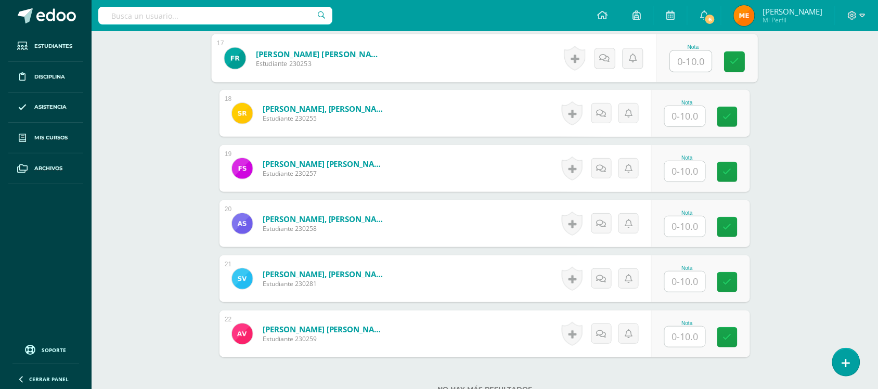
click at [685, 66] on input "text" at bounding box center [691, 61] width 42 height 21
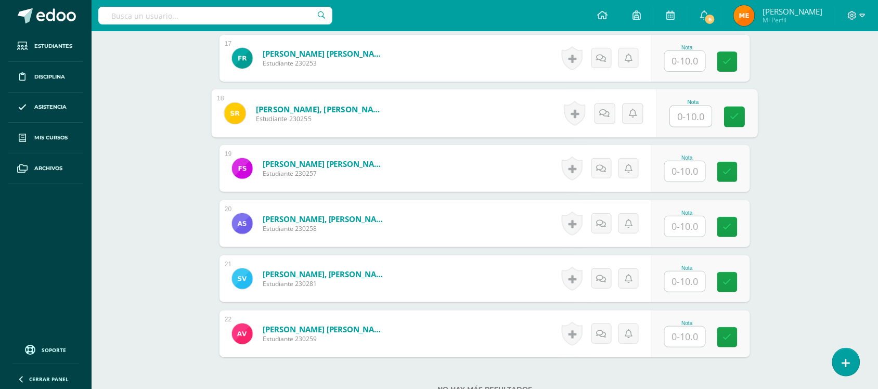
click at [690, 114] on input "text" at bounding box center [691, 116] width 42 height 21
type input "9"
click at [598, 119] on link at bounding box center [604, 113] width 21 height 21
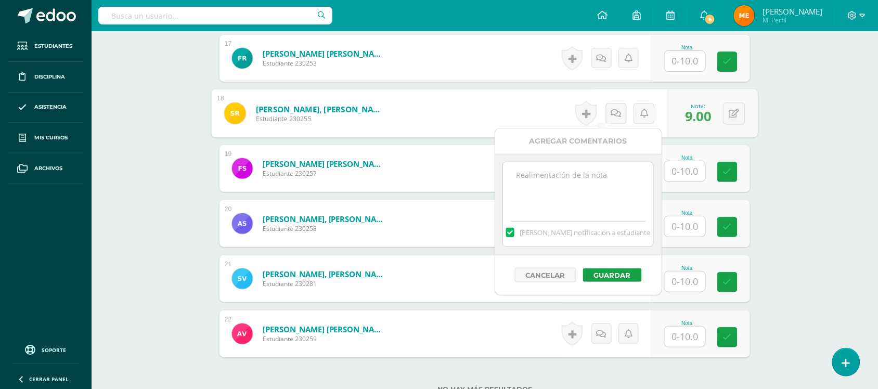
click at [588, 164] on textarea at bounding box center [578, 188] width 150 height 52
type textarea "proporciones-"
click at [619, 270] on button "Guardar" at bounding box center [612, 275] width 59 height 14
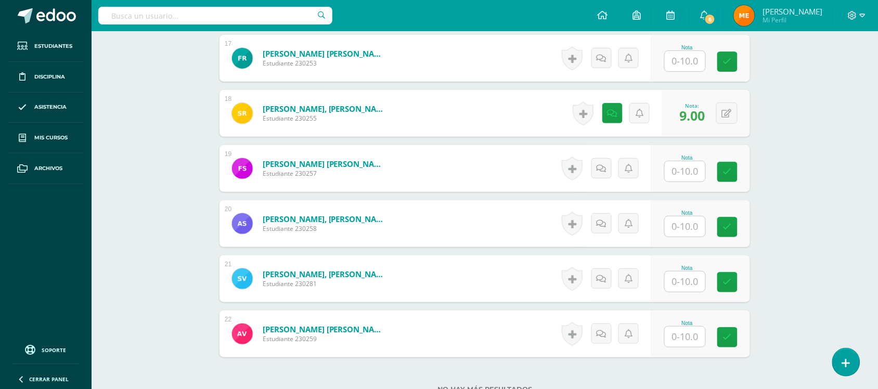
click at [680, 58] on input "text" at bounding box center [684, 61] width 41 height 20
type input "10"
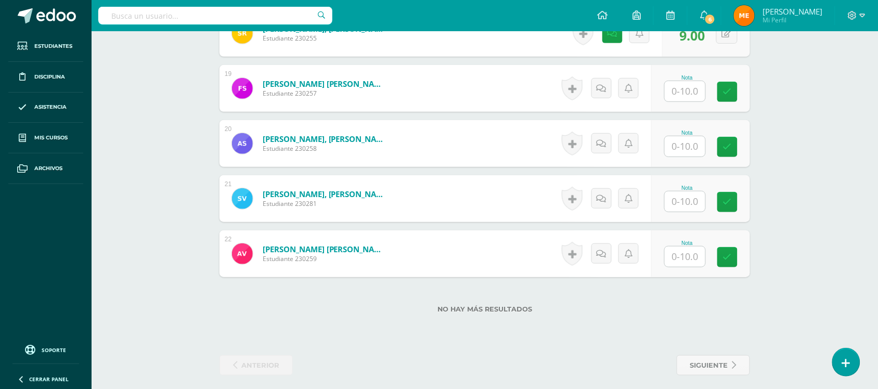
scroll to position [1309, 0]
click at [697, 92] on input "text" at bounding box center [691, 91] width 42 height 21
type input "10"
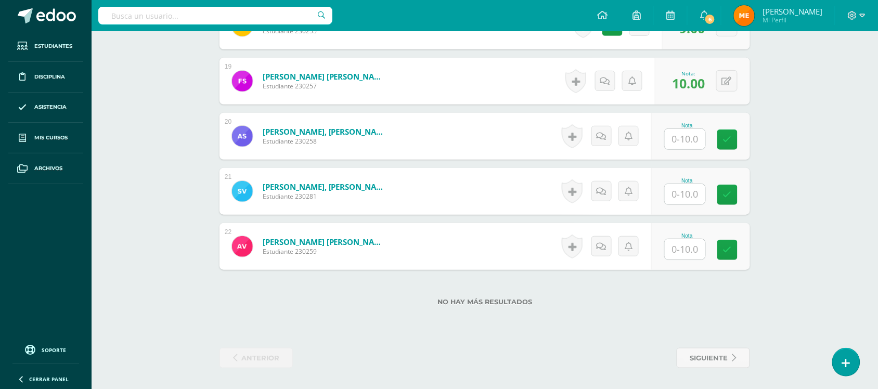
click at [699, 134] on input "text" at bounding box center [684, 139] width 41 height 20
type input "10"
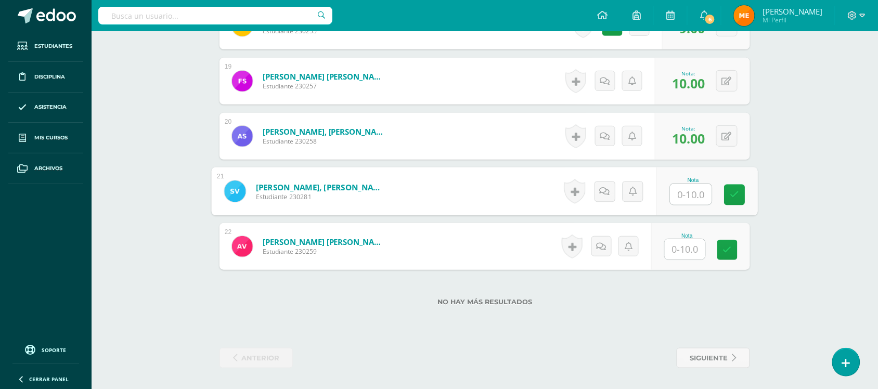
click at [694, 198] on input "text" at bounding box center [691, 194] width 42 height 21
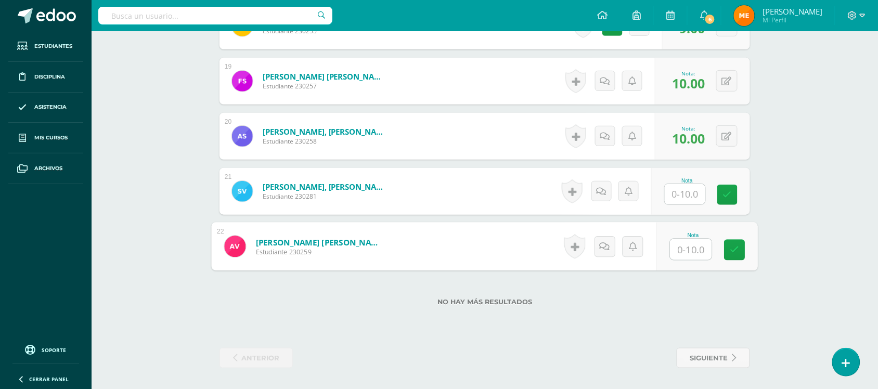
click at [690, 247] on input "text" at bounding box center [691, 249] width 42 height 21
type input "0"
click at [607, 245] on icon at bounding box center [604, 246] width 10 height 9
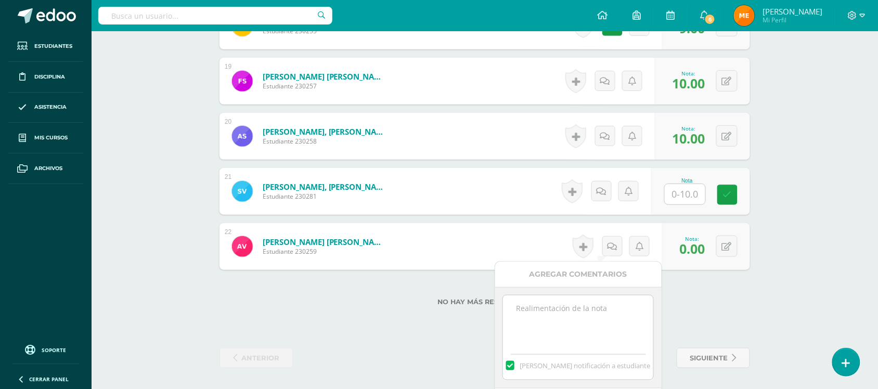
click at [588, 325] on textarea at bounding box center [578, 321] width 150 height 52
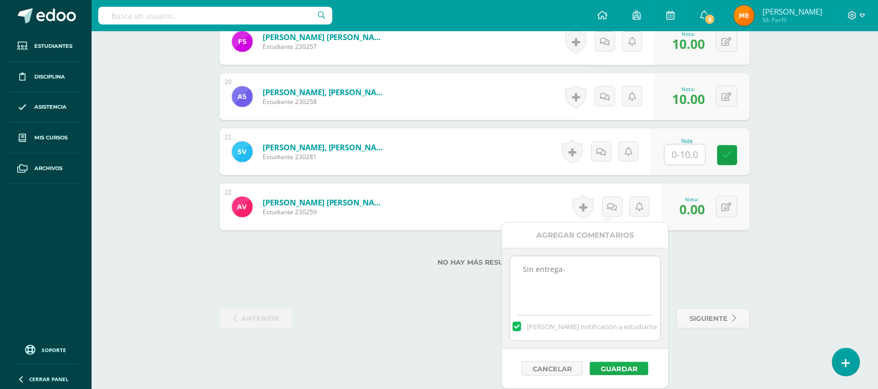
type textarea "Sin entrega-"
click at [624, 362] on button "Guardar" at bounding box center [619, 369] width 59 height 14
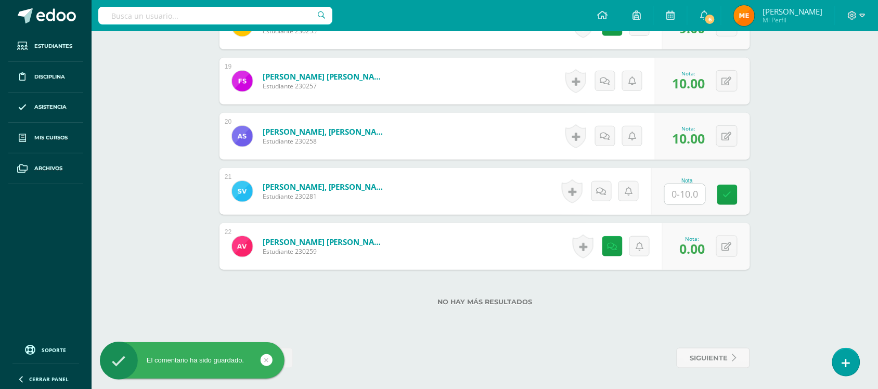
scroll to position [1315, 0]
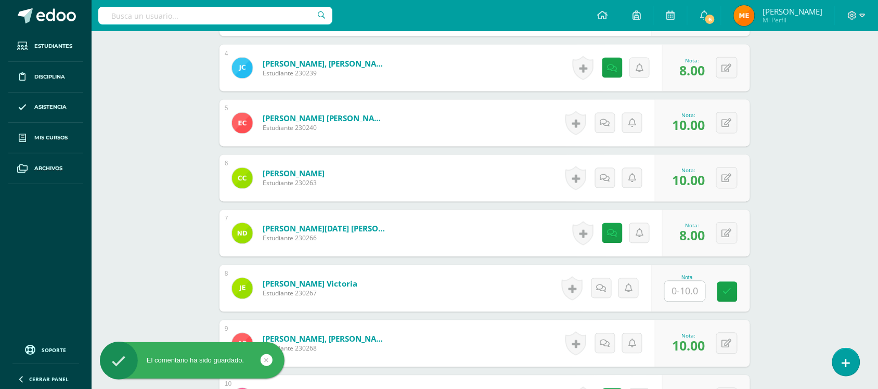
scroll to position [501, 0]
